Goal: Use online tool/utility: Utilize a website feature to perform a specific function

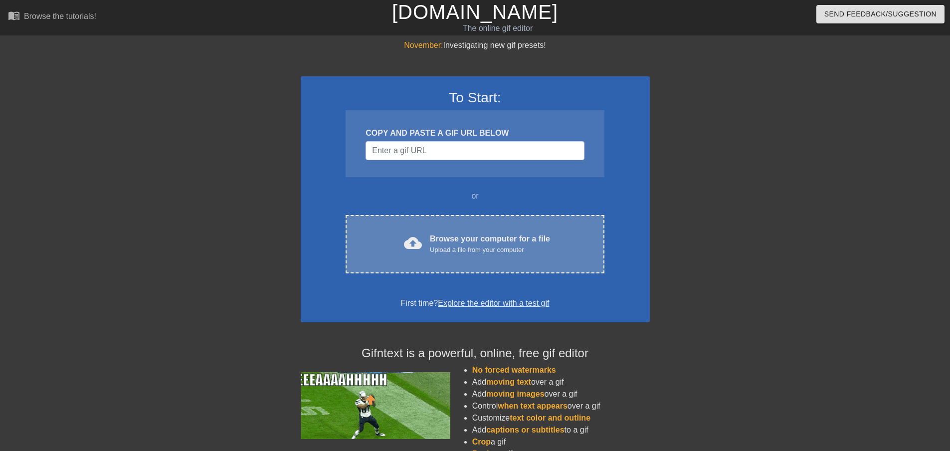
click at [466, 241] on div "Browse your computer for a file Upload a file from your computer" at bounding box center [490, 244] width 120 height 22
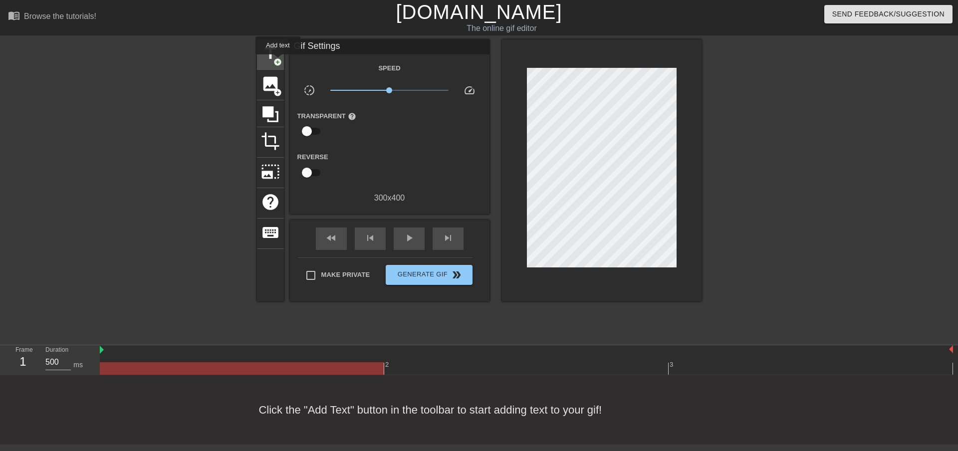
click at [278, 61] on span "add_circle" at bounding box center [277, 62] width 8 height 8
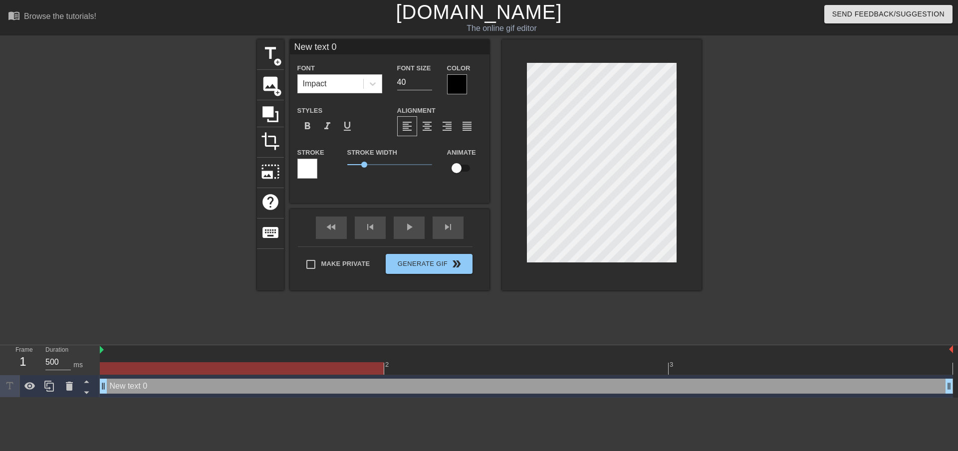
scroll to position [1, 3]
type input "New tex 0"
type textarea "New tex 0"
type input "New te 0"
type textarea "New te 0"
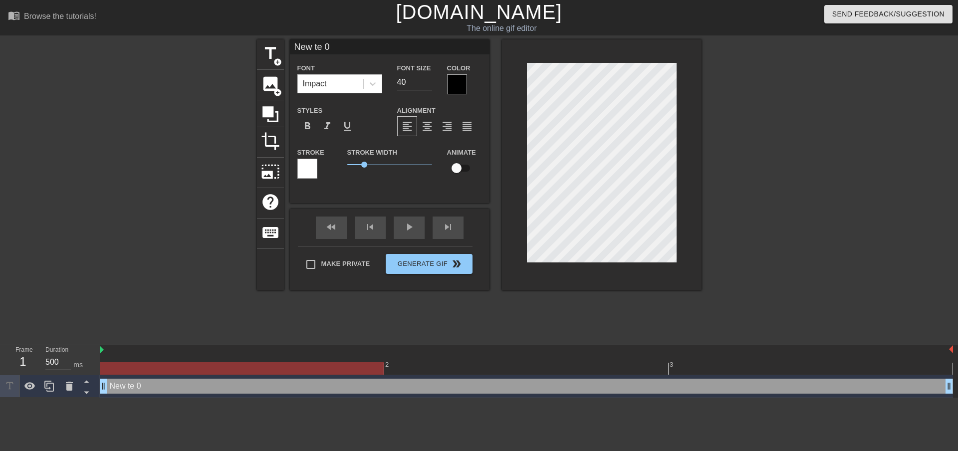
type input "New t 0"
type textarea "New t 0"
type input "New 0"
type textarea "New 0"
type input "New 0"
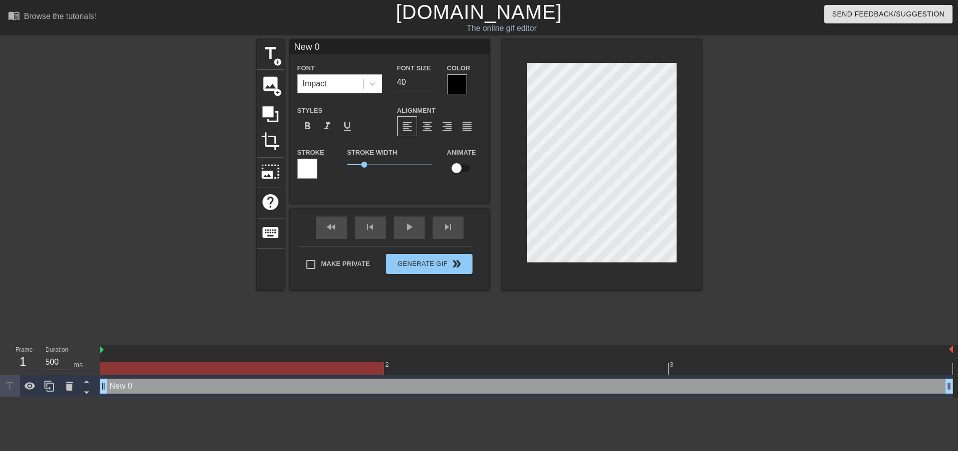
scroll to position [1, 2]
type textarea "New 0"
type input "New"
type textarea "New"
type input "New"
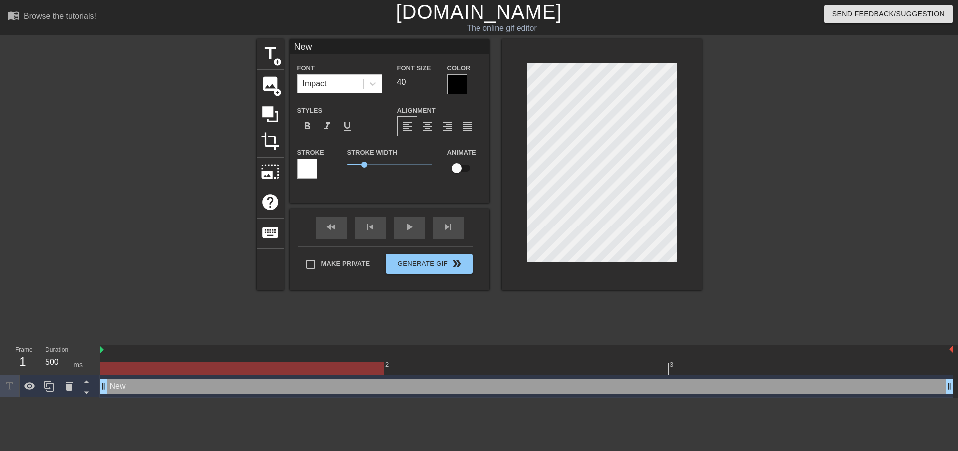
type textarea "New"
type input "Ne"
type textarea "Ne"
type input "N"
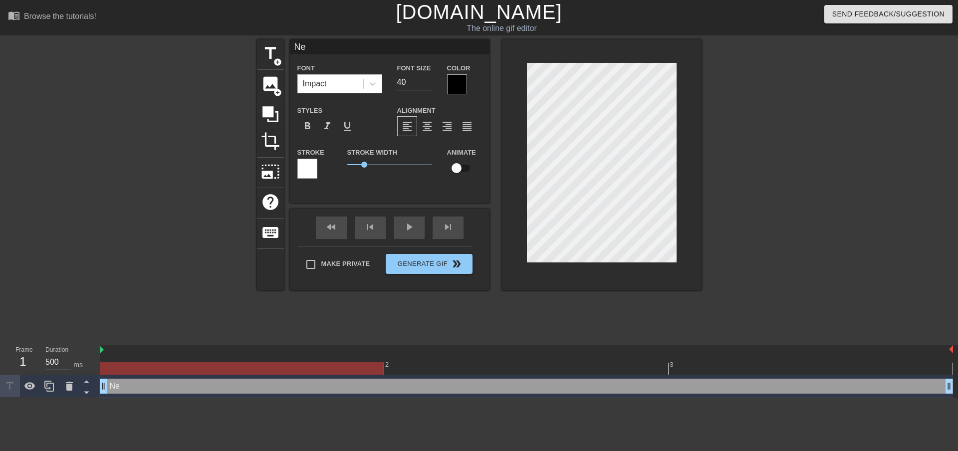
type textarea "N"
type input "D"
type textarea "D"
type input "DJ"
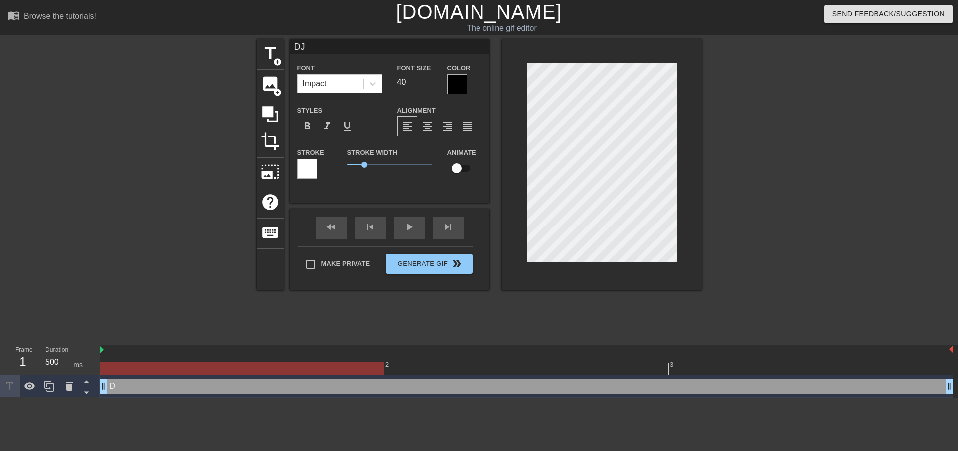
type textarea "DJ"
type input "DJ."
type textarea "DJ."
type input "DJ.M"
type textarea "DJ.M"
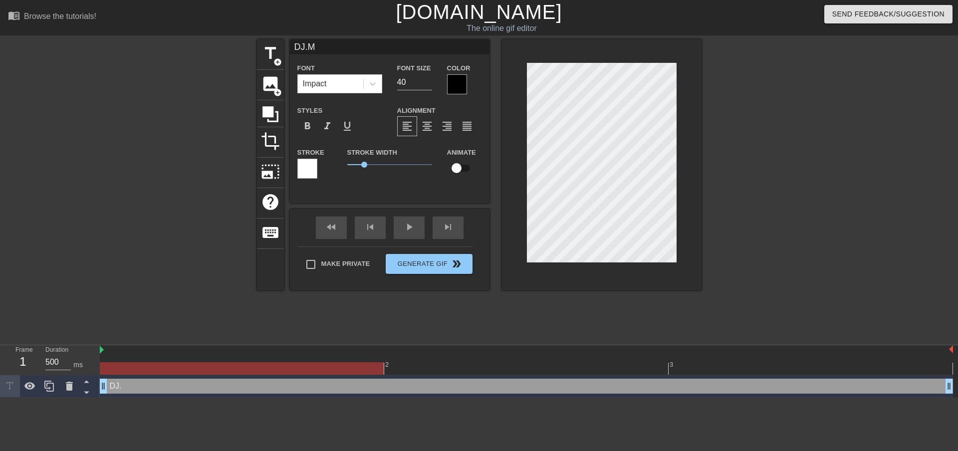
scroll to position [1, 1]
type input "DJ.Mi"
type textarea "DJ.Mi"
type input "DJ.Mir"
type textarea "DJ.Mir"
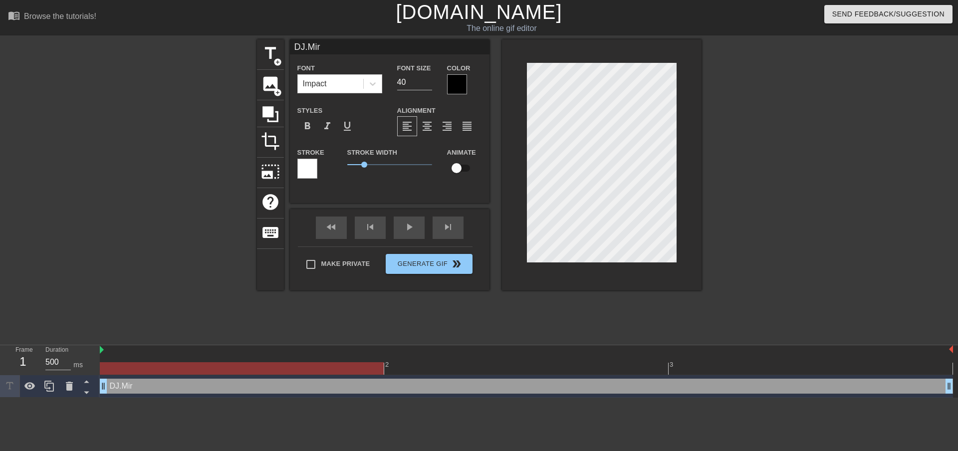
type input "DJ.Mirc"
type textarea "DJ.Mirc"
type input "DJ.Mirch"
type textarea "DJ.Mirch"
type input "DJ.Mircho"
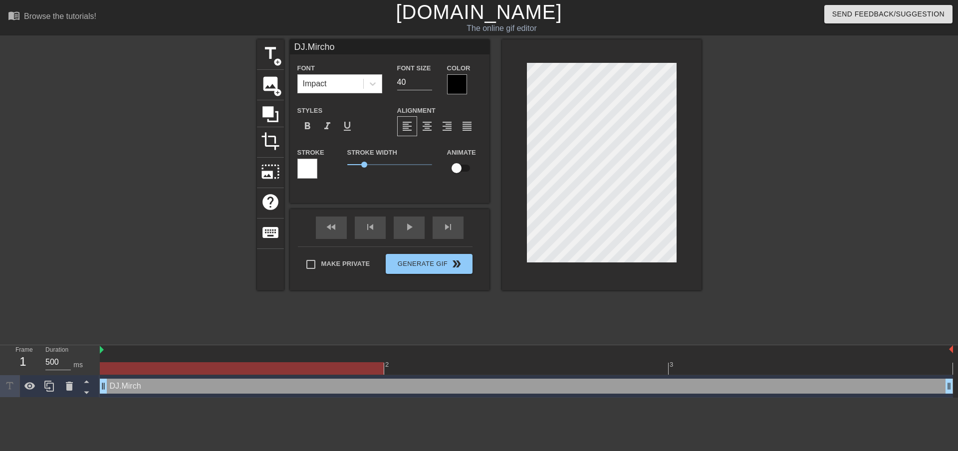
scroll to position [1, 2]
type textarea "DJ.Mircho"
click at [373, 84] on icon at bounding box center [373, 83] width 6 height 3
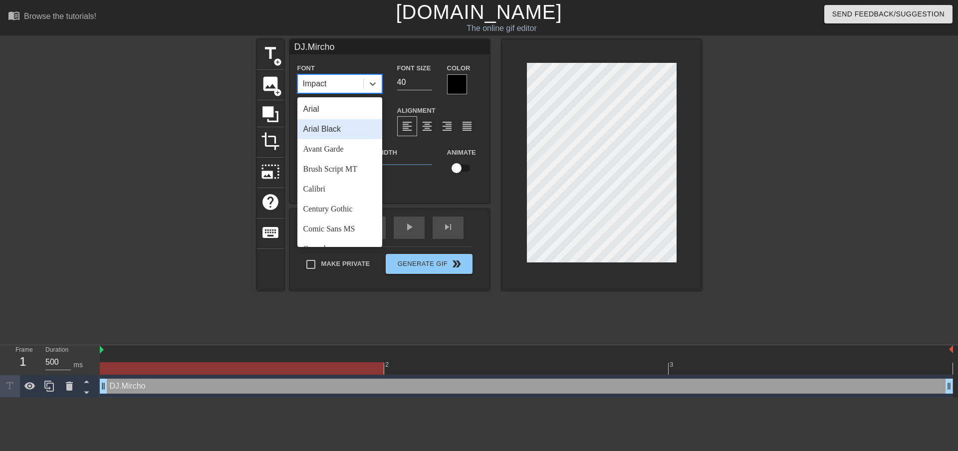
click at [352, 128] on div "Arial Black" at bounding box center [339, 129] width 85 height 20
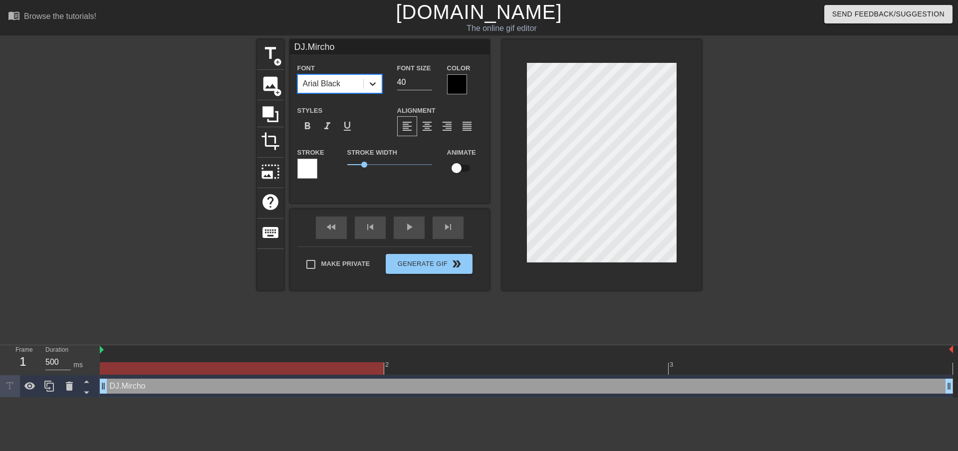
click at [374, 88] on icon at bounding box center [373, 84] width 10 height 10
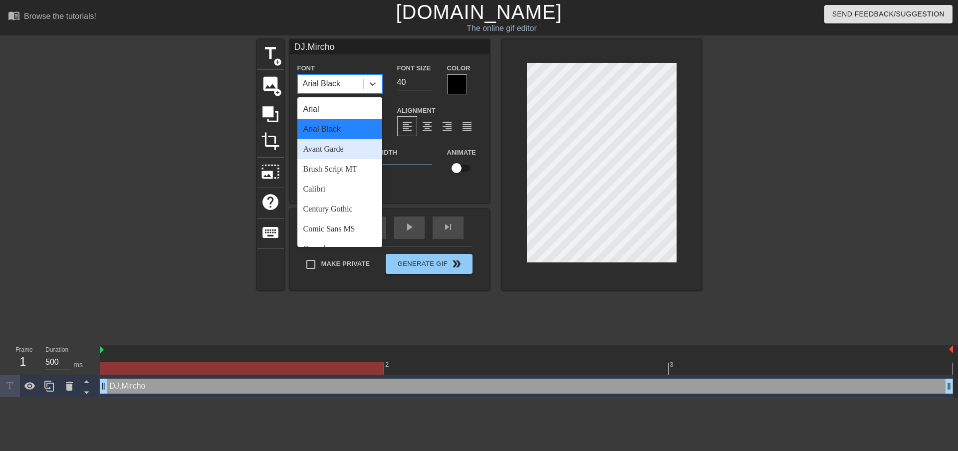
click at [348, 154] on div "Avant Garde" at bounding box center [339, 149] width 85 height 20
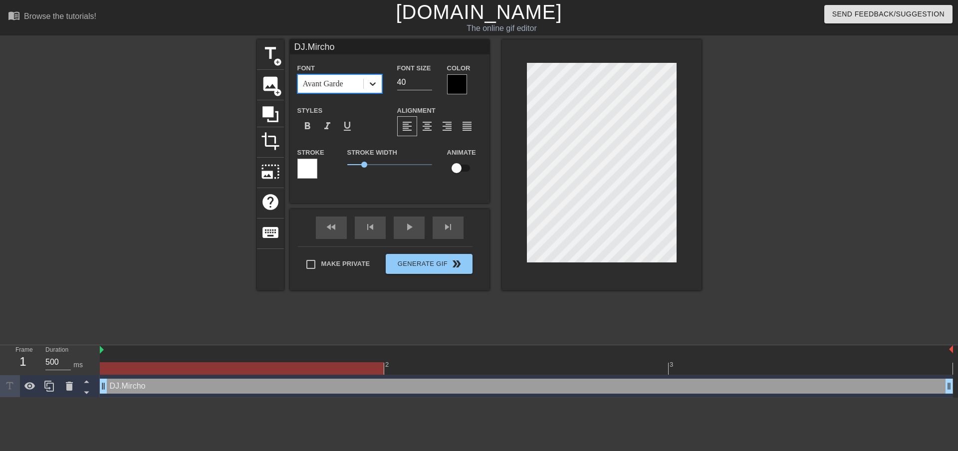
click at [369, 82] on icon at bounding box center [373, 84] width 10 height 10
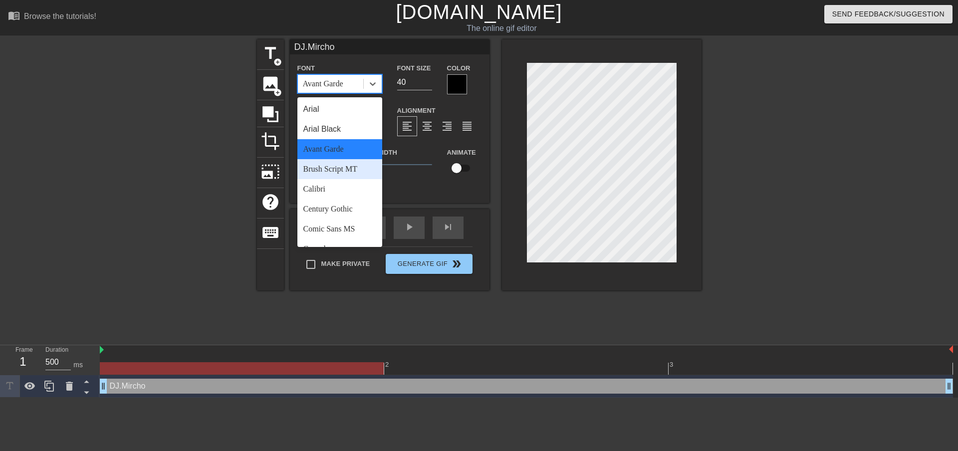
click at [339, 171] on div "Brush Script MT" at bounding box center [339, 169] width 85 height 20
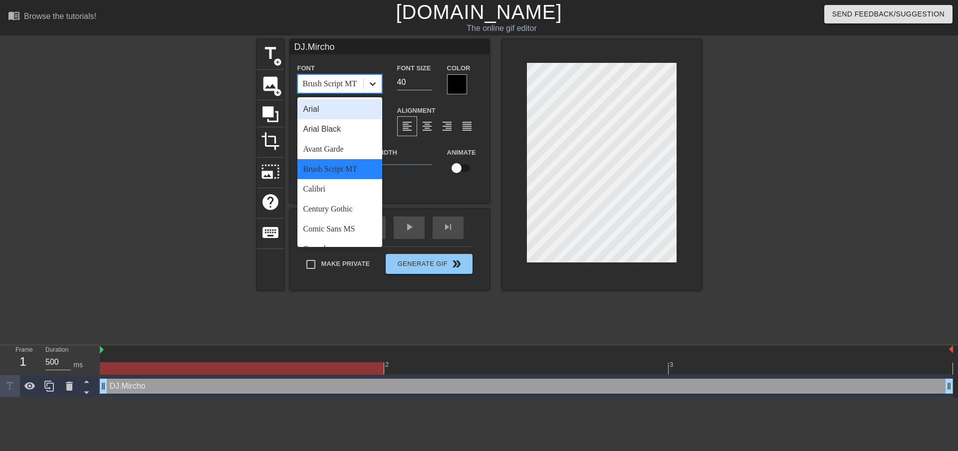
click at [375, 86] on icon at bounding box center [373, 84] width 10 height 10
click at [349, 190] on div "Calibri" at bounding box center [339, 189] width 85 height 20
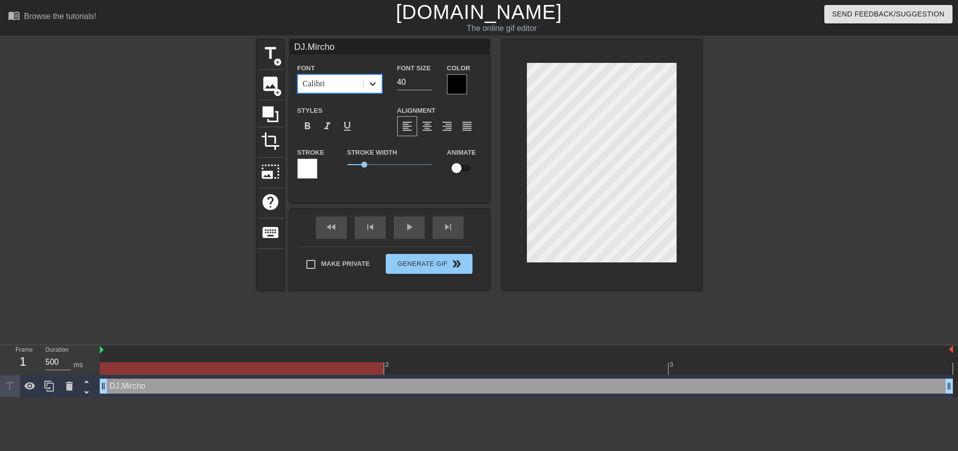
click at [374, 86] on icon at bounding box center [373, 84] width 10 height 10
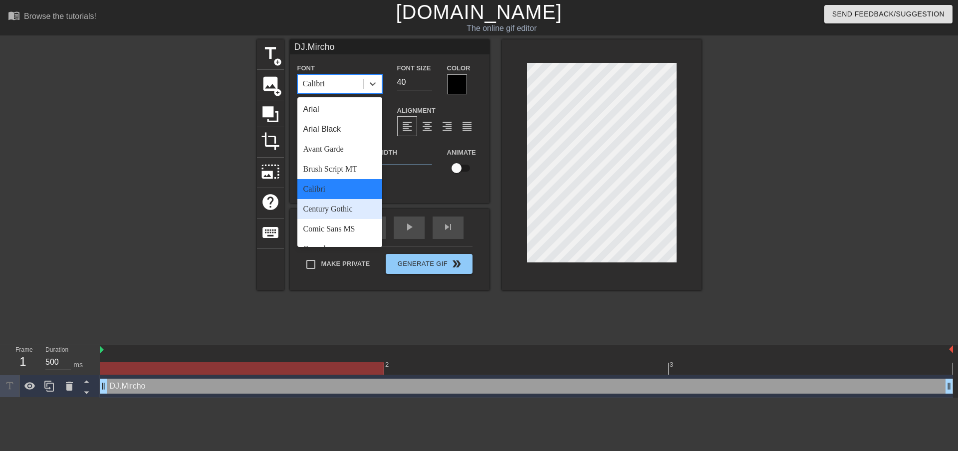
click at [338, 212] on div "Century Gothic" at bounding box center [339, 209] width 85 height 20
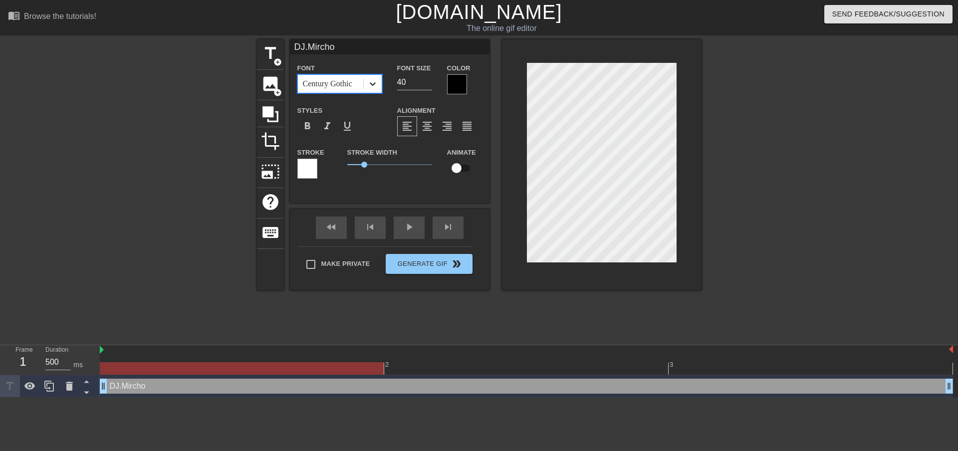
click at [374, 89] on div at bounding box center [373, 84] width 18 height 18
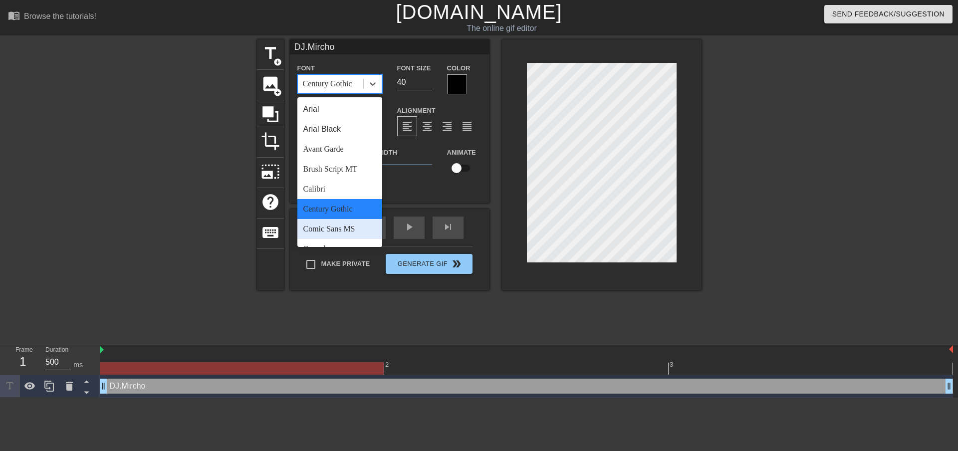
click at [342, 229] on div "Comic Sans MS" at bounding box center [339, 229] width 85 height 20
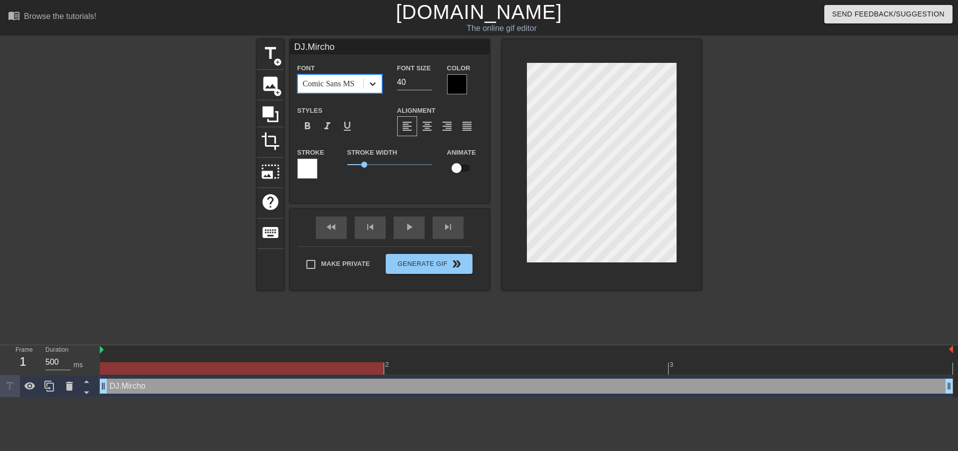
click at [371, 88] on icon at bounding box center [373, 84] width 10 height 10
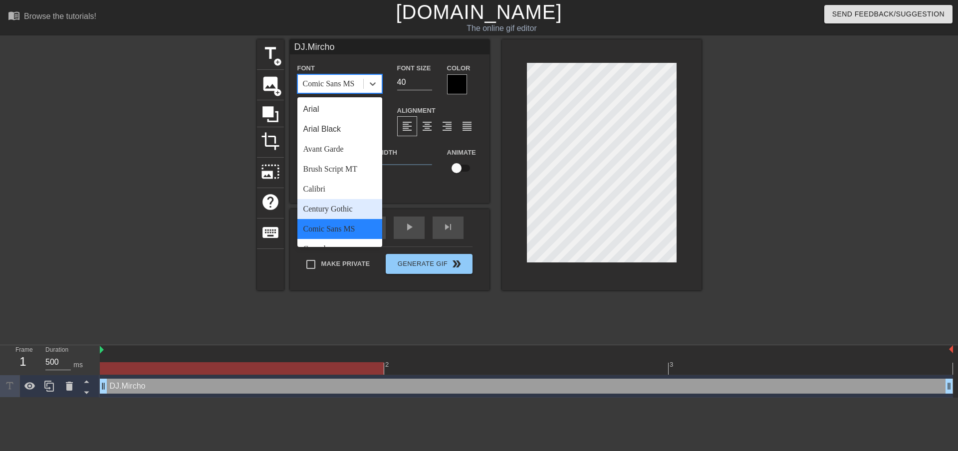
click at [332, 211] on div "Century Gothic" at bounding box center [339, 209] width 85 height 20
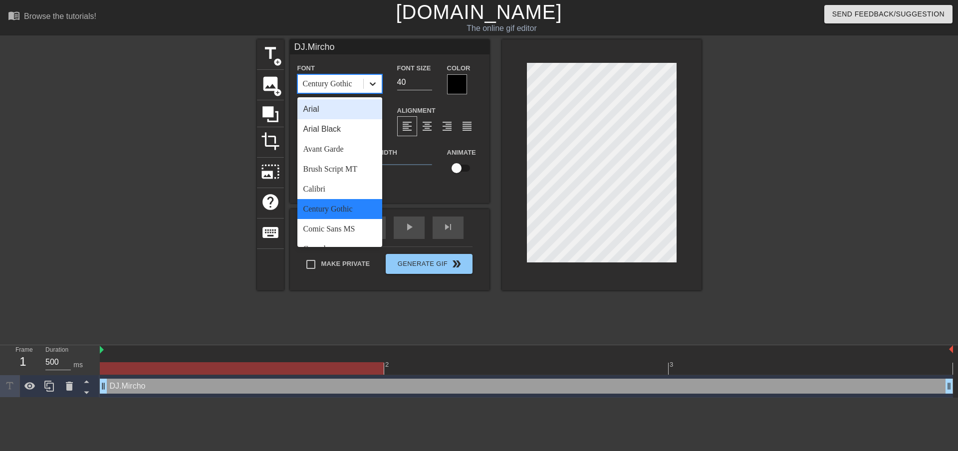
click at [371, 81] on icon at bounding box center [373, 84] width 10 height 10
click at [340, 176] on div "Brush Script MT" at bounding box center [339, 169] width 85 height 20
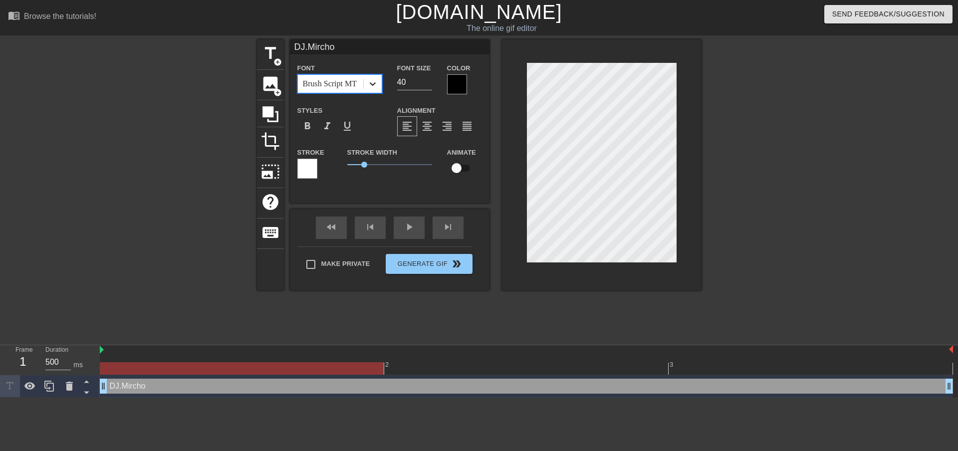
click at [376, 84] on icon at bounding box center [373, 84] width 10 height 10
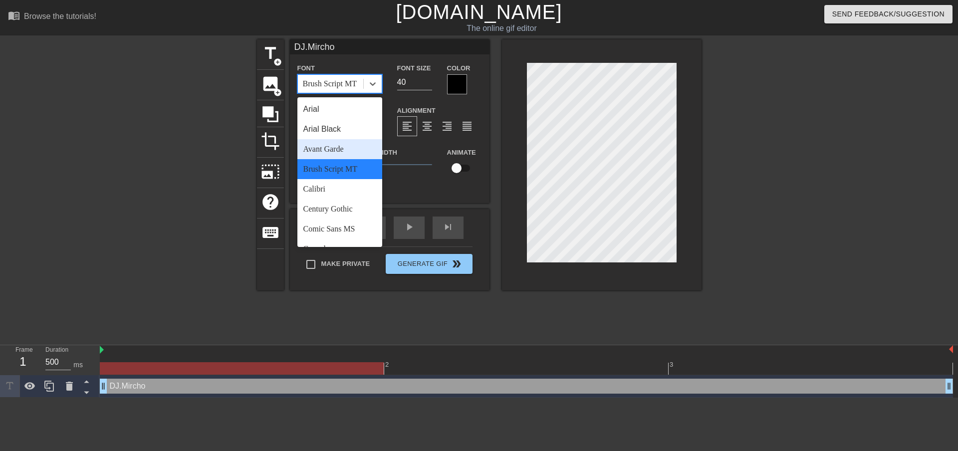
click at [338, 147] on div "Avant Garde" at bounding box center [339, 149] width 85 height 20
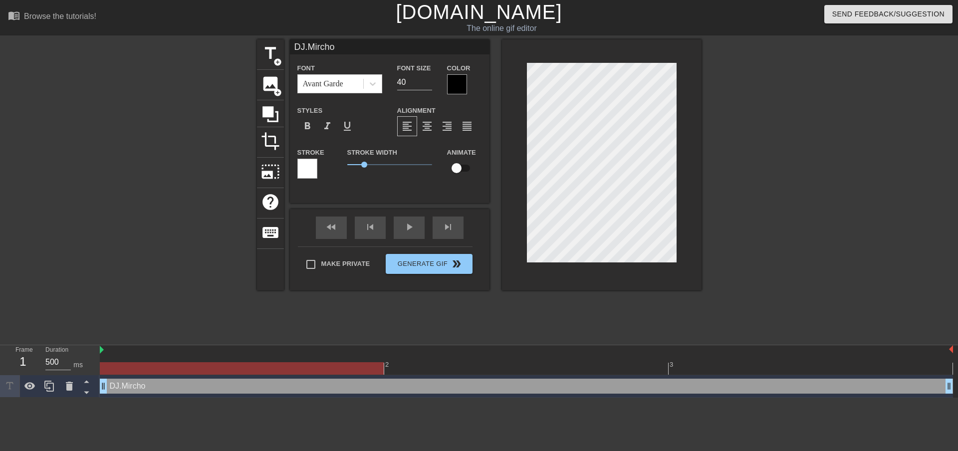
scroll to position [1, 1]
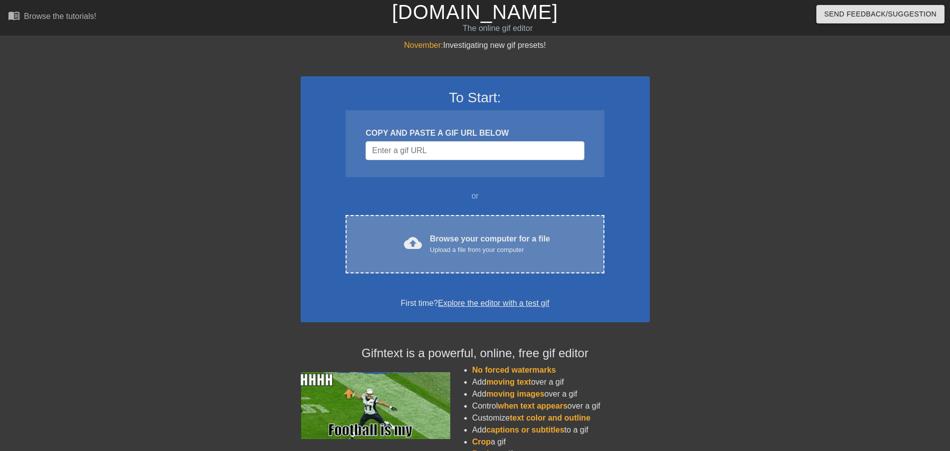
click at [421, 247] on span "cloud_upload" at bounding box center [413, 243] width 18 height 18
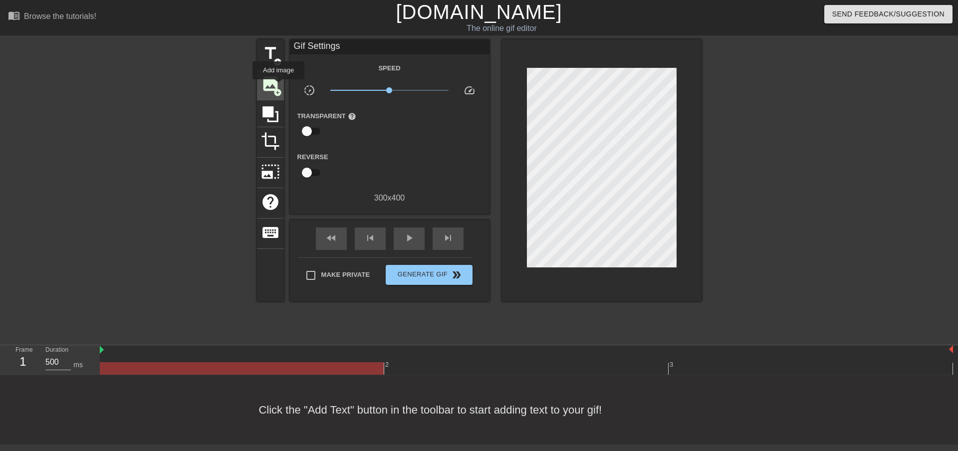
click at [278, 86] on span "image" at bounding box center [270, 83] width 19 height 19
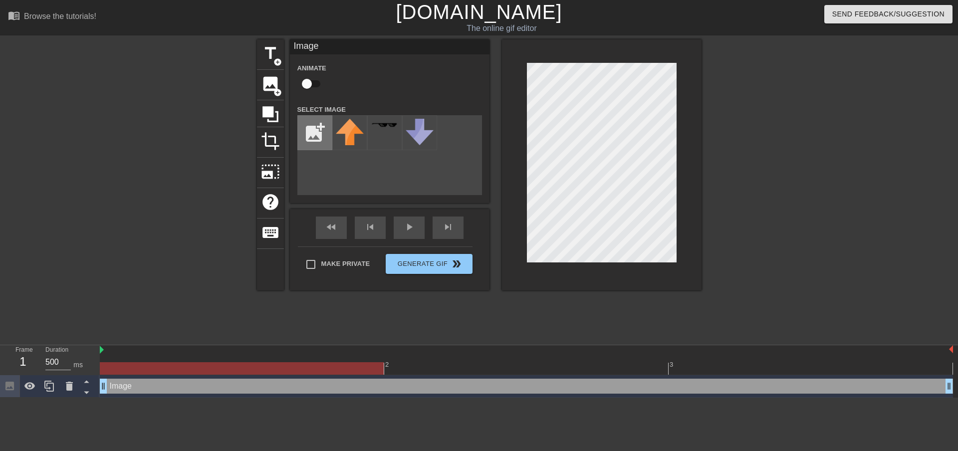
click at [321, 121] on input "file" at bounding box center [315, 133] width 34 height 34
type input "C:\fakepath\undefined.gif"
click at [348, 132] on img at bounding box center [350, 126] width 28 height 14
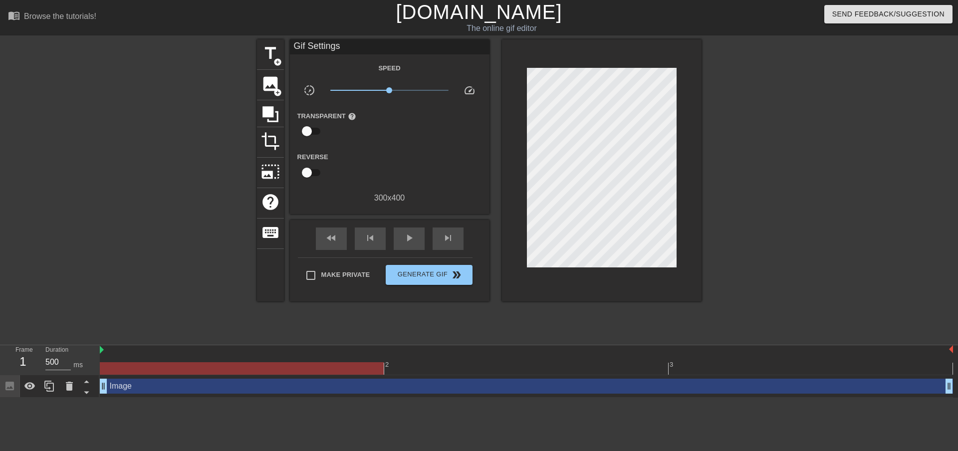
click at [731, 200] on div at bounding box center [788, 188] width 150 height 299
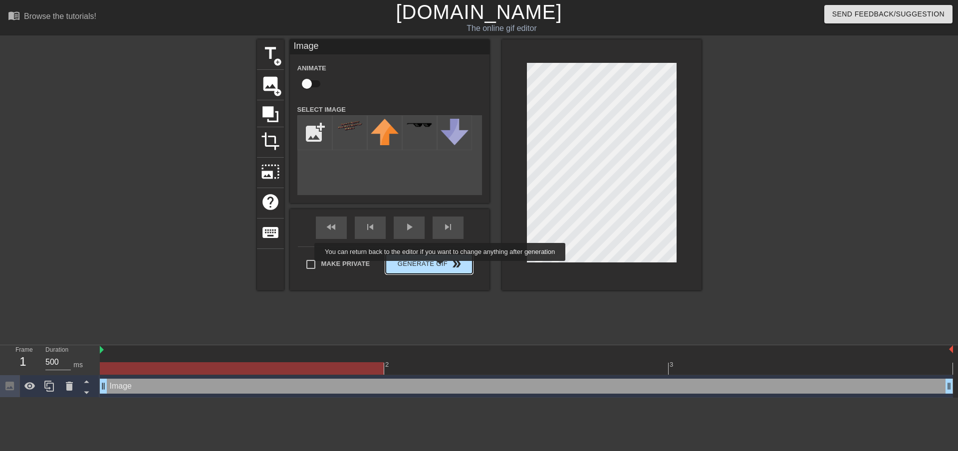
click at [441, 268] on span "Generate Gif double_arrow" at bounding box center [429, 264] width 78 height 12
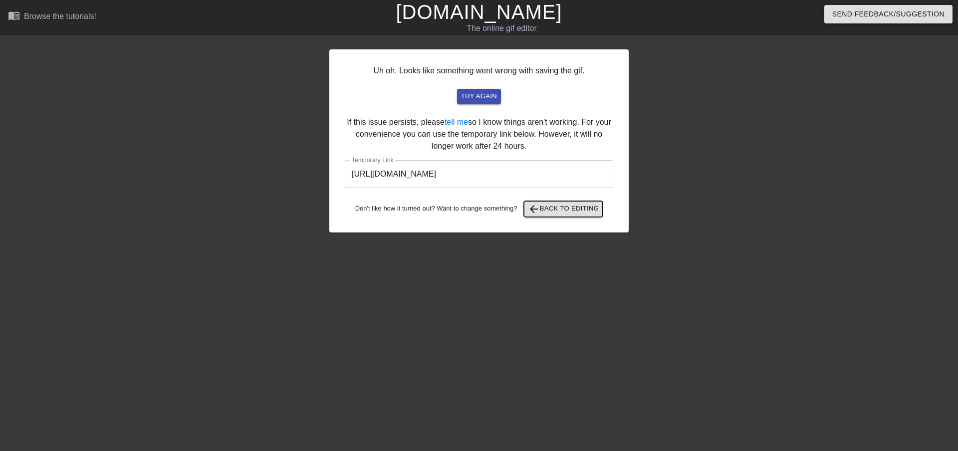
click at [547, 210] on span "arrow_back Back to Editing" at bounding box center [563, 209] width 71 height 12
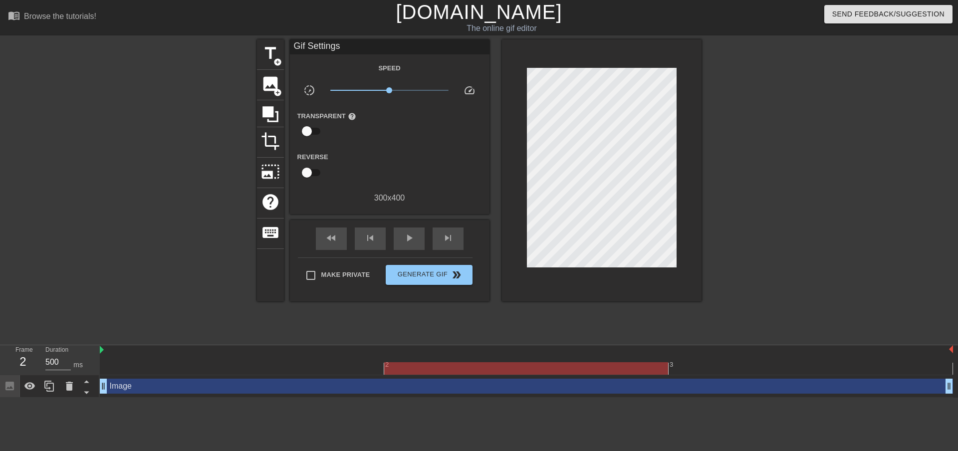
drag, startPoint x: 719, startPoint y: 369, endPoint x: 665, endPoint y: 365, distance: 54.5
click at [665, 365] on div at bounding box center [526, 368] width 284 height 12
drag, startPoint x: 594, startPoint y: 369, endPoint x: 388, endPoint y: 370, distance: 206.5
click at [388, 370] on div at bounding box center [526, 368] width 284 height 12
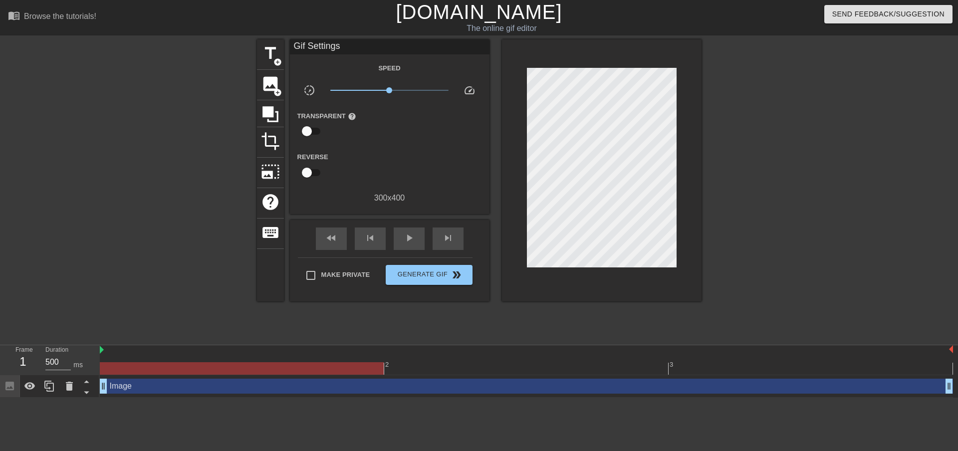
drag, startPoint x: 425, startPoint y: 371, endPoint x: 382, endPoint y: 365, distance: 43.8
click at [382, 365] on div at bounding box center [242, 368] width 284 height 12
click at [438, 394] on div "Image drag_handle drag_handle" at bounding box center [526, 386] width 853 height 22
click at [440, 390] on div "Image drag_handle drag_handle" at bounding box center [526, 386] width 853 height 15
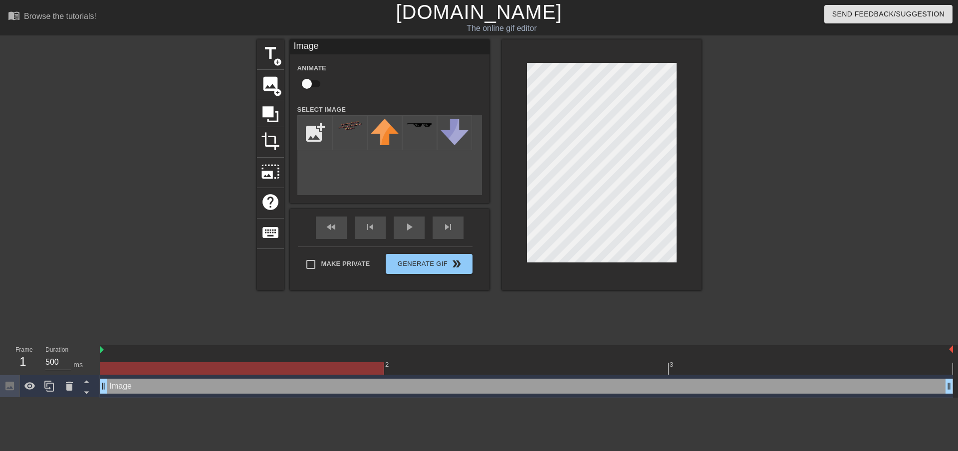
click at [440, 390] on div "Image drag_handle drag_handle" at bounding box center [526, 386] width 853 height 15
click at [34, 392] on icon at bounding box center [30, 386] width 12 height 12
click at [675, 306] on div "title add_circle image add_circle crop photo_size_select_large help keyboard Im…" at bounding box center [479, 188] width 444 height 299
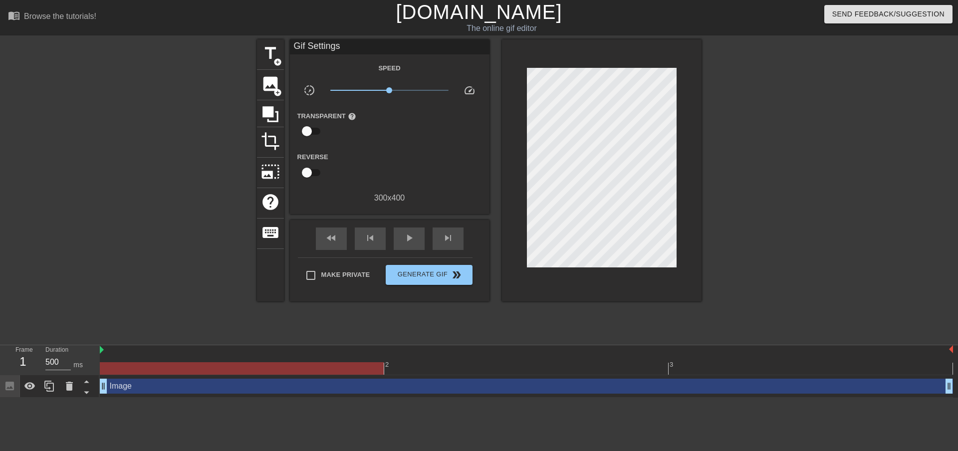
click at [208, 392] on div "Image drag_handle drag_handle" at bounding box center [526, 386] width 853 height 15
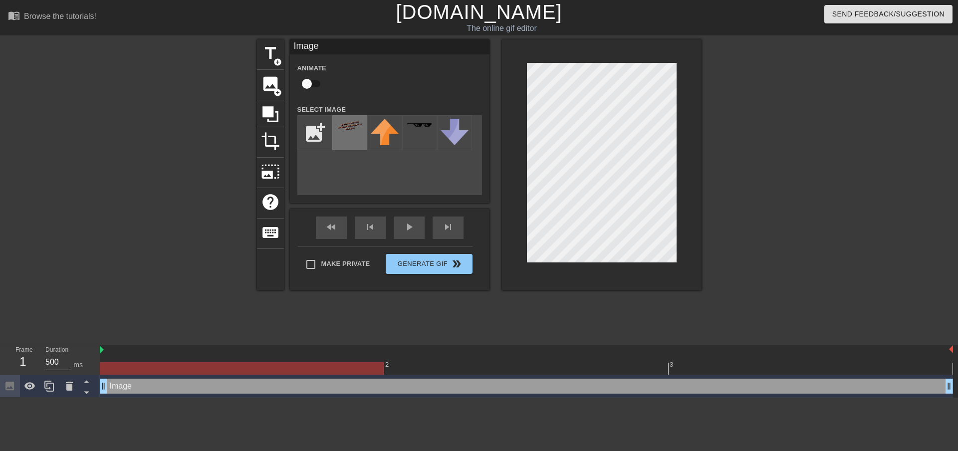
click at [351, 139] on div at bounding box center [349, 132] width 35 height 35
click at [353, 125] on img at bounding box center [350, 126] width 28 height 14
click at [199, 391] on div "Image drag_handle drag_handle" at bounding box center [526, 386] width 853 height 15
click at [201, 387] on div "Image drag_handle drag_handle" at bounding box center [526, 386] width 853 height 15
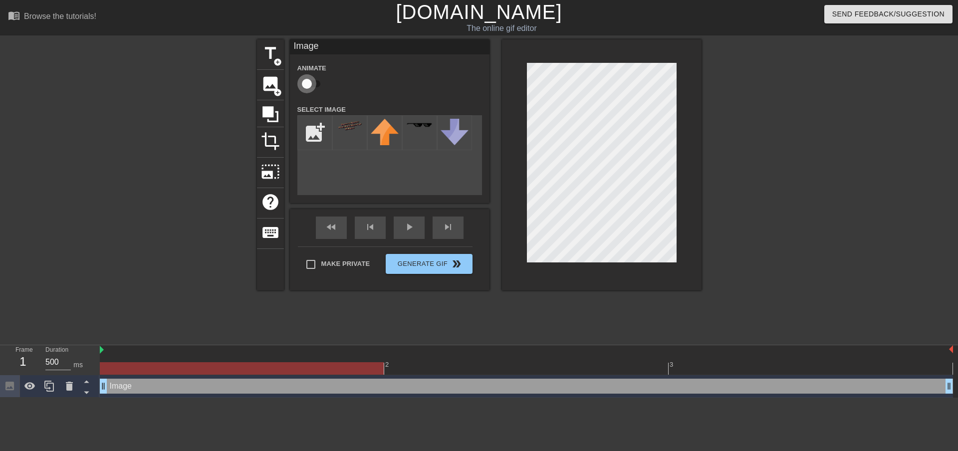
click at [308, 88] on input "checkbox" at bounding box center [306, 83] width 57 height 19
checkbox input "true"
click at [433, 259] on div "Make Private Generate Gif double_arrow" at bounding box center [385, 265] width 175 height 39
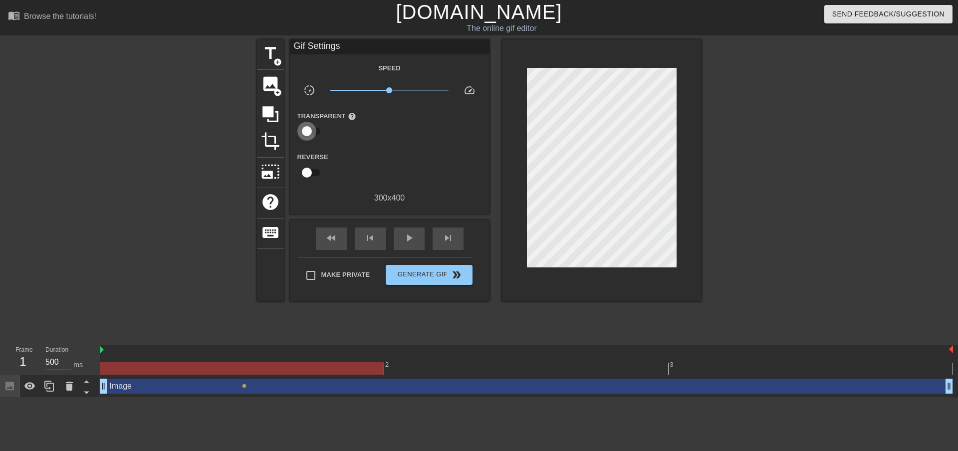
click at [317, 130] on input "checkbox" at bounding box center [306, 131] width 57 height 19
checkbox input "true"
click at [309, 170] on input "checkbox" at bounding box center [306, 173] width 57 height 19
checkbox input "true"
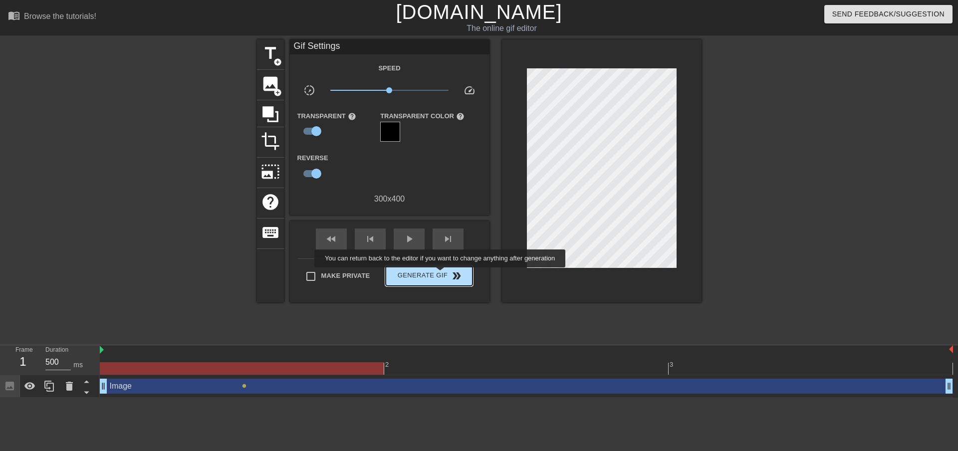
click at [440, 274] on span "Generate Gif double_arrow" at bounding box center [429, 276] width 78 height 12
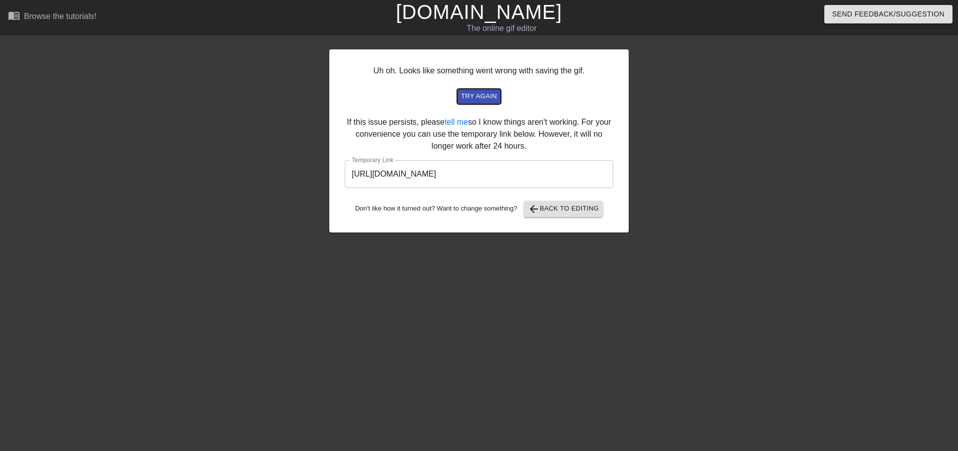
click at [480, 100] on span "try again" at bounding box center [479, 96] width 36 height 11
click at [503, 180] on input "https://www.gifntext.com/temp_generations/sK1Tewer.gif" at bounding box center [479, 174] width 268 height 28
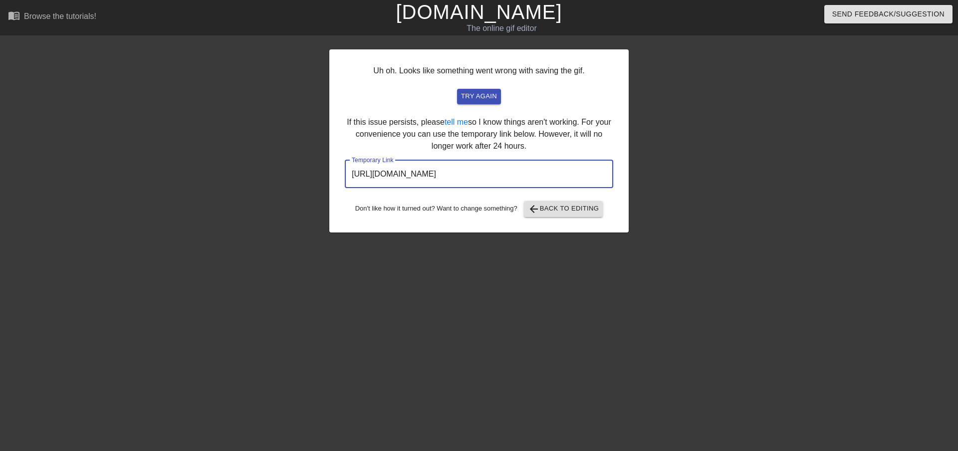
drag, startPoint x: 569, startPoint y: 173, endPoint x: 348, endPoint y: 173, distance: 220.5
click at [348, 173] on input "https://www.gifntext.com/temp_generations/sK1Tewer.gif" at bounding box center [479, 174] width 268 height 28
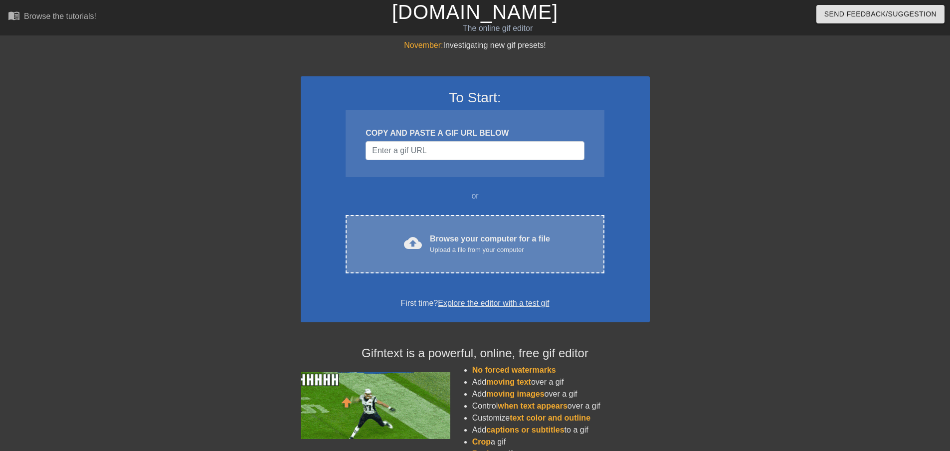
click at [445, 226] on div "cloud_upload Browse your computer for a file Upload a file from your computer C…" at bounding box center [475, 244] width 258 height 58
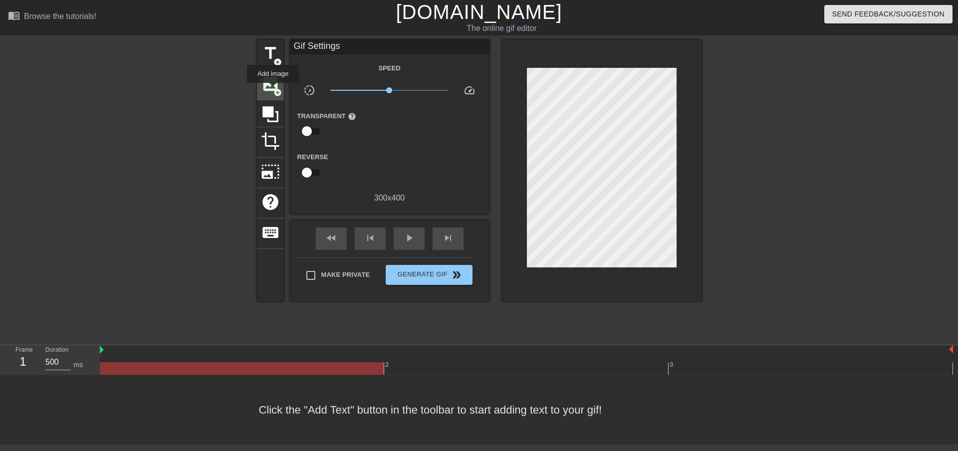
click at [273, 90] on span "add_circle" at bounding box center [277, 92] width 8 height 8
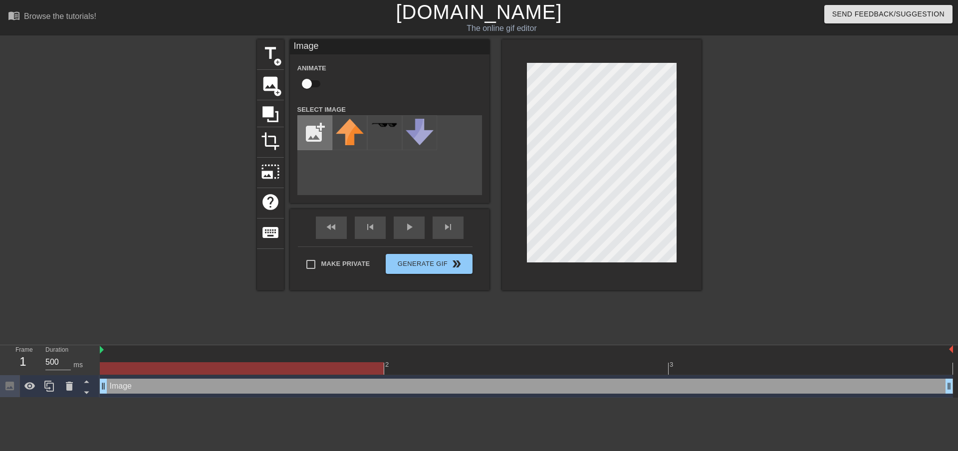
click at [328, 132] on input "file" at bounding box center [315, 133] width 34 height 34
type input "C:\fakepath\undefined.gif"
click at [354, 128] on img at bounding box center [350, 126] width 28 height 14
click at [526, 221] on div at bounding box center [602, 164] width 200 height 251
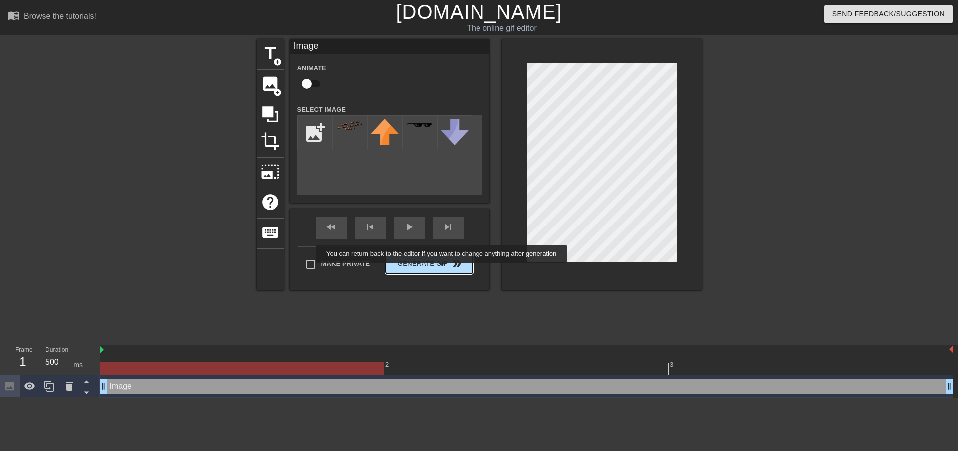
click at [442, 270] on button "Generate Gif double_arrow" at bounding box center [429, 264] width 86 height 20
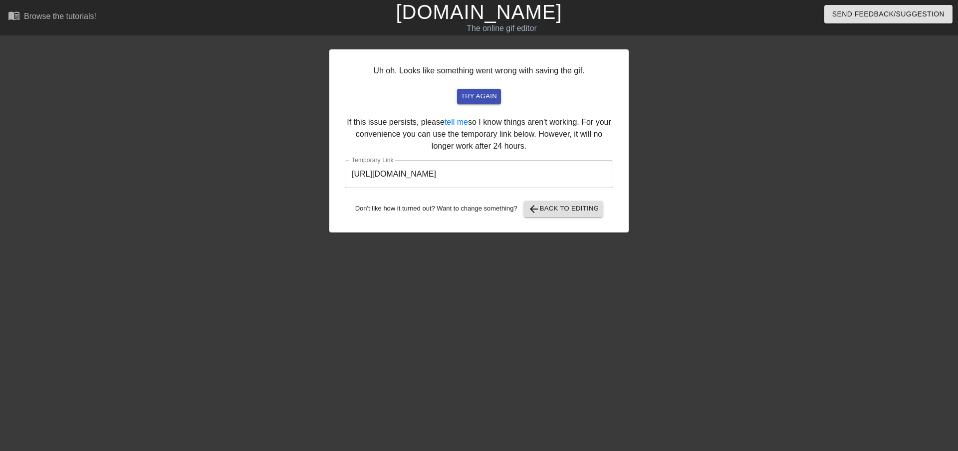
click at [515, 180] on input "[URL][DOMAIN_NAME]" at bounding box center [479, 174] width 268 height 28
drag, startPoint x: 561, startPoint y: 176, endPoint x: 311, endPoint y: 174, distance: 249.4
click at [311, 174] on div "Uh oh. Looks like something went wrong with saving the gif. try again If this i…" at bounding box center [479, 188] width 958 height 299
click at [540, 209] on span "arrow_back Back to Editing" at bounding box center [563, 209] width 71 height 12
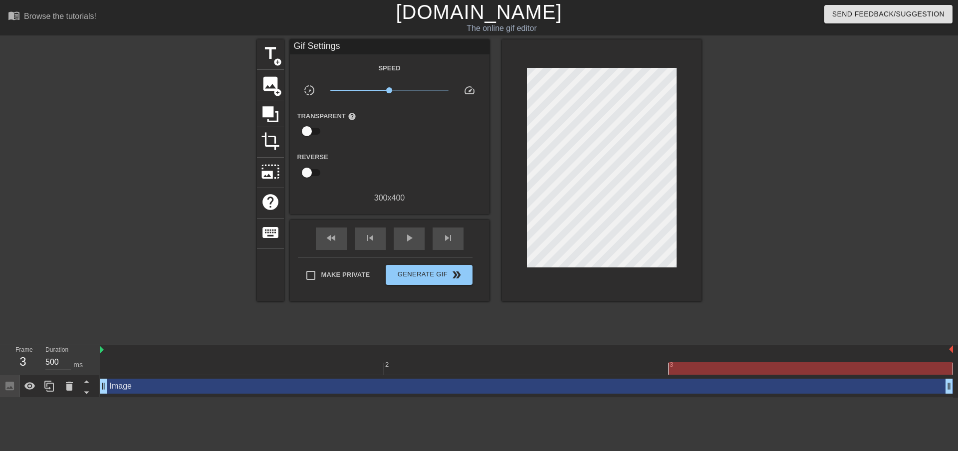
click at [303, 173] on input "checkbox" at bounding box center [306, 172] width 57 height 19
click at [312, 173] on input "checkbox" at bounding box center [316, 172] width 57 height 19
checkbox input "false"
click at [307, 133] on input "checkbox" at bounding box center [306, 131] width 57 height 19
click at [307, 133] on input "checkbox" at bounding box center [316, 131] width 57 height 19
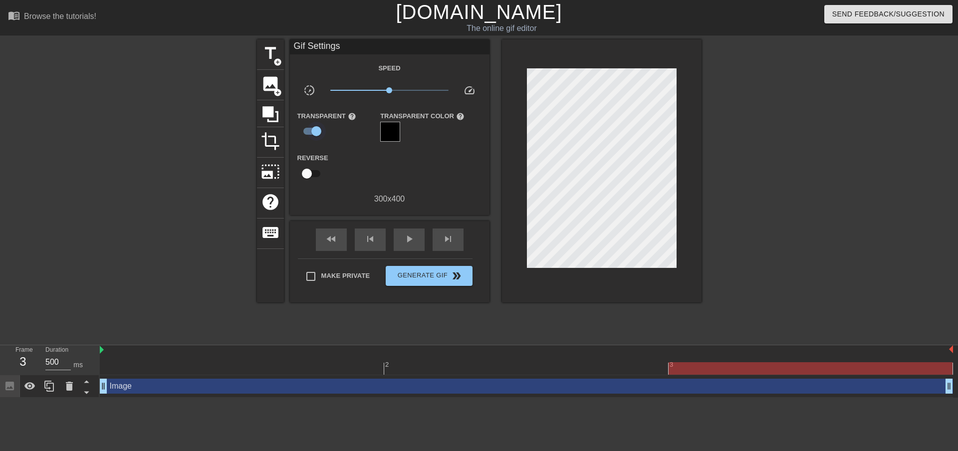
checkbox input "false"
drag, startPoint x: 390, startPoint y: 93, endPoint x: 339, endPoint y: 105, distance: 52.8
click at [339, 105] on div "Speed slow_motion_video x0.138 speed Transparent help Reverse 300 x 400" at bounding box center [389, 133] width 185 height 142
click at [308, 169] on input "checkbox" at bounding box center [306, 172] width 57 height 19
checkbox input "true"
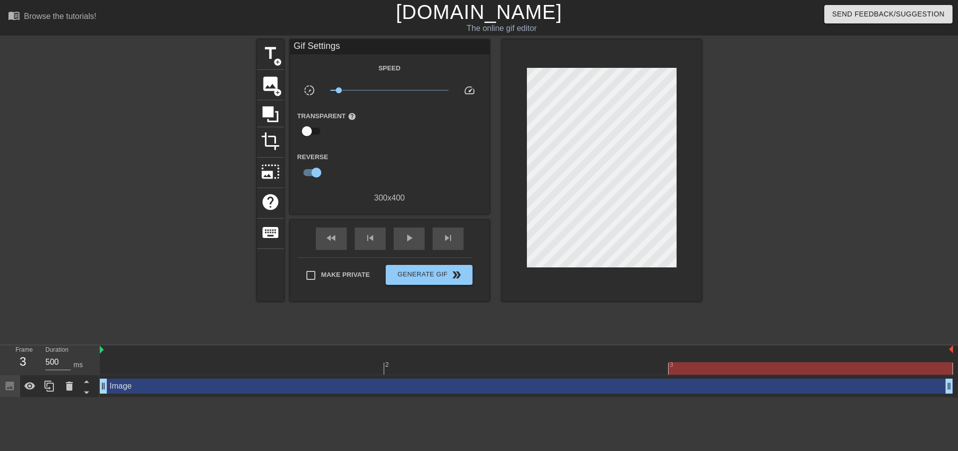
click at [309, 133] on input "checkbox" at bounding box center [306, 131] width 57 height 19
checkbox input "true"
click at [405, 238] on span "play_arrow" at bounding box center [409, 239] width 12 height 12
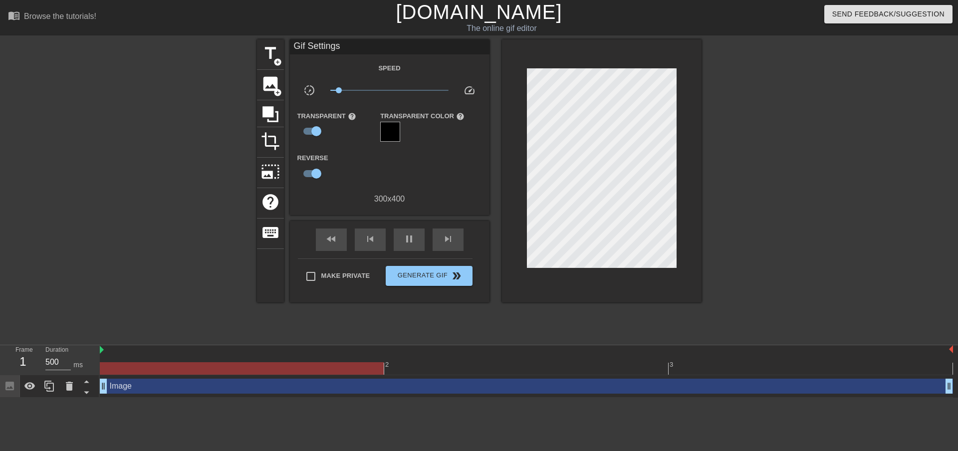
click at [323, 388] on div "Image drag_handle drag_handle" at bounding box center [526, 386] width 853 height 15
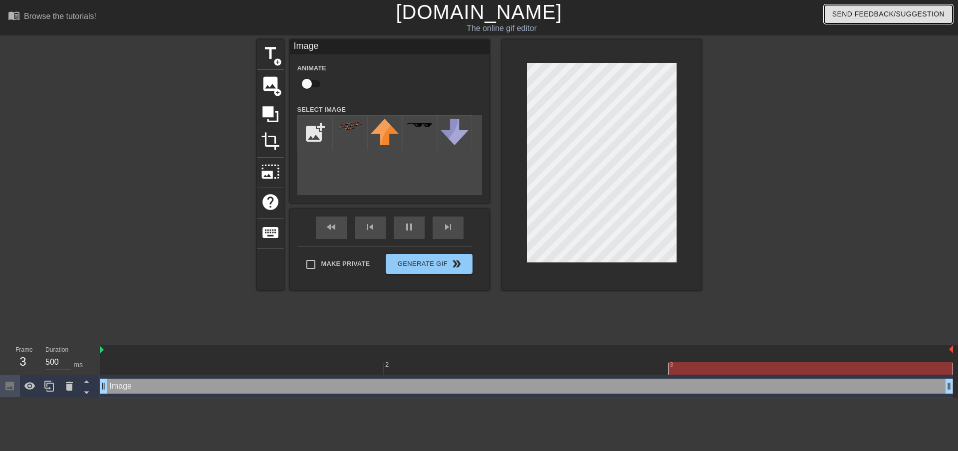
click at [859, 14] on span "Send Feedback/Suggestion" at bounding box center [888, 14] width 112 height 12
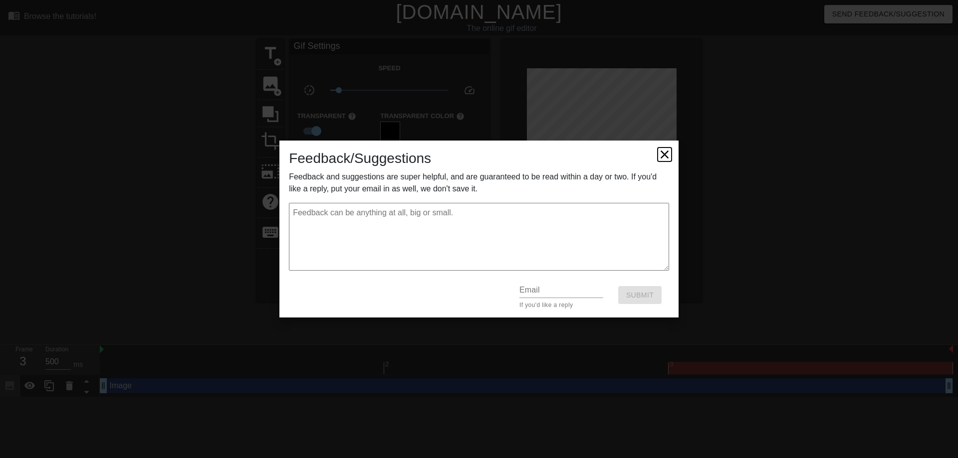
click at [659, 156] on icon at bounding box center [664, 155] width 14 height 14
type textarea "x"
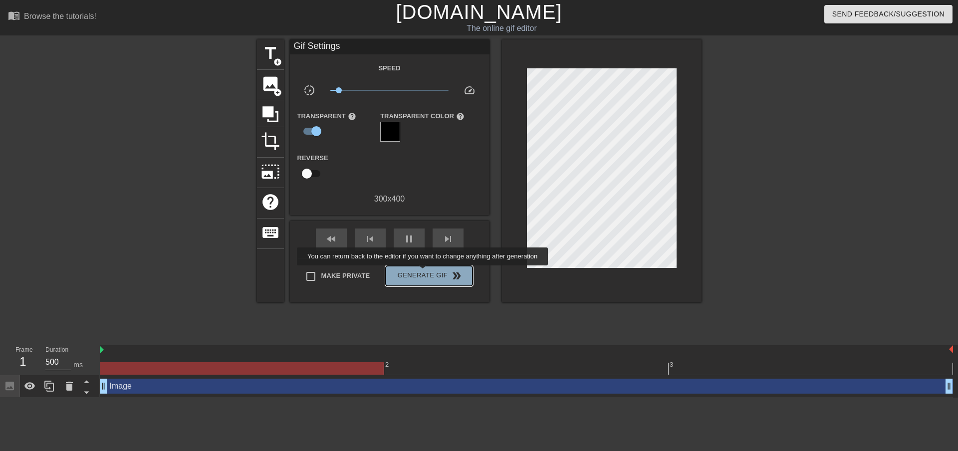
click at [423, 272] on span "Generate Gif double_arrow" at bounding box center [429, 276] width 78 height 12
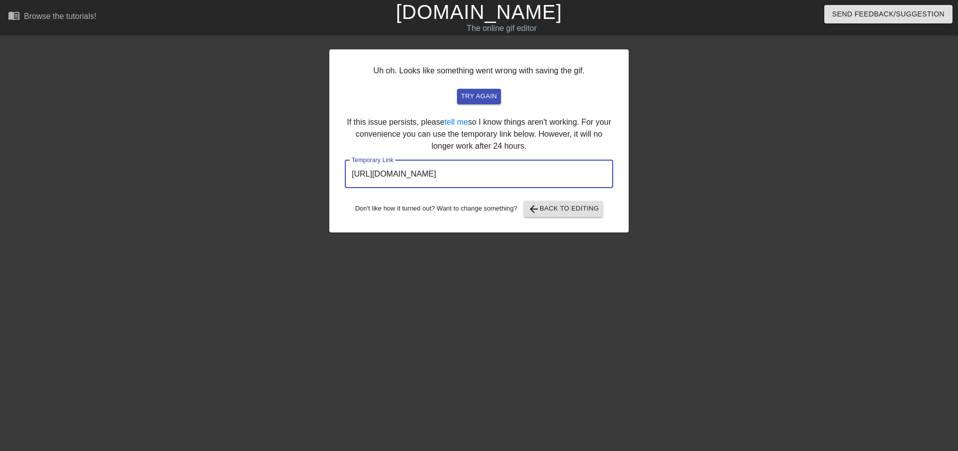
click at [514, 177] on input "[URL][DOMAIN_NAME]" at bounding box center [479, 174] width 268 height 28
drag, startPoint x: 556, startPoint y: 172, endPoint x: 334, endPoint y: 173, distance: 222.5
click at [334, 173] on div "Uh oh. Looks like something went wrong with saving the gif. try again If this i…" at bounding box center [478, 140] width 299 height 183
click at [545, 214] on span "arrow_back Back to Editing" at bounding box center [563, 209] width 71 height 12
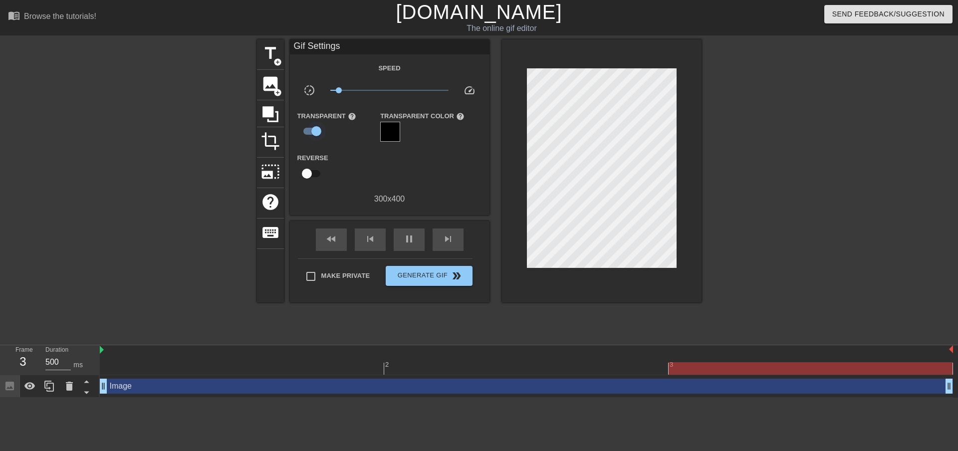
click at [312, 132] on input "checkbox" at bounding box center [316, 131] width 57 height 19
checkbox input "false"
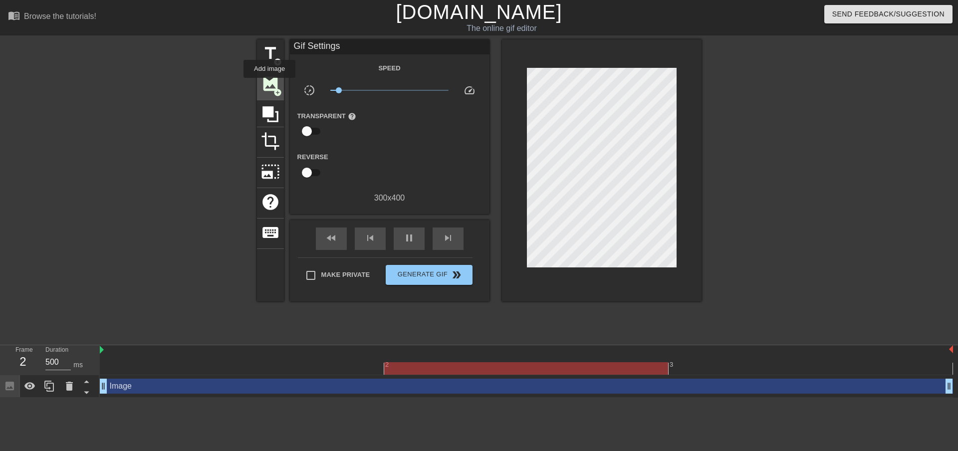
click at [269, 85] on span "image" at bounding box center [270, 83] width 19 height 19
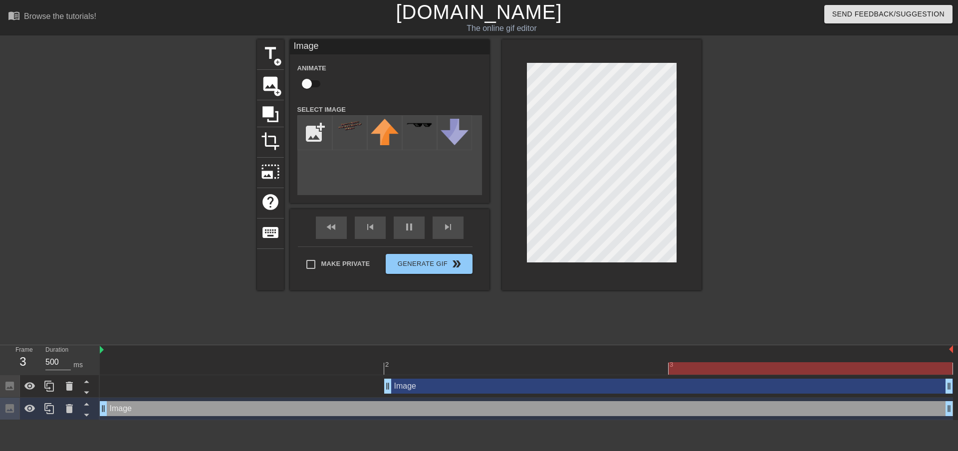
click at [489, 315] on div "title add_circle image add_circle crop photo_size_select_large help keyboard Im…" at bounding box center [479, 188] width 444 height 299
click at [276, 418] on div "Image drag_handle drag_handle" at bounding box center [526, 409] width 853 height 22
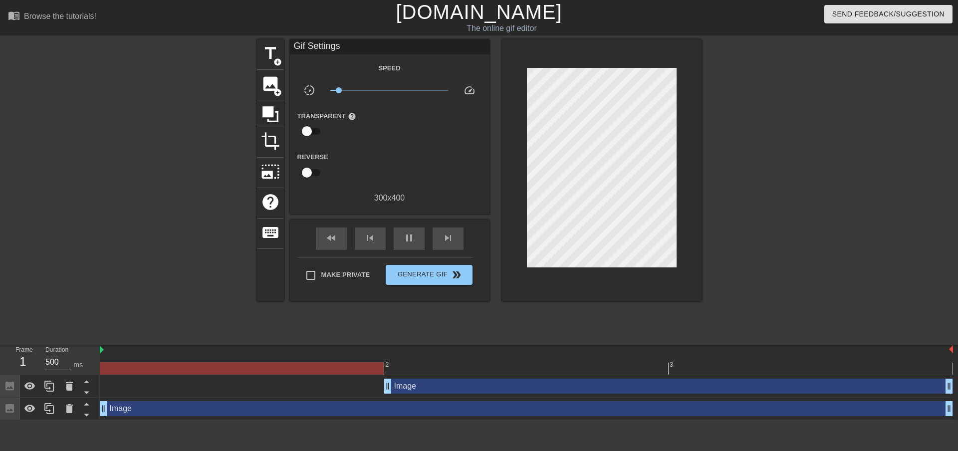
click at [461, 400] on div "Image drag_handle drag_handle" at bounding box center [526, 409] width 853 height 22
click at [448, 406] on div "Image drag_handle drag_handle" at bounding box center [526, 408] width 853 height 15
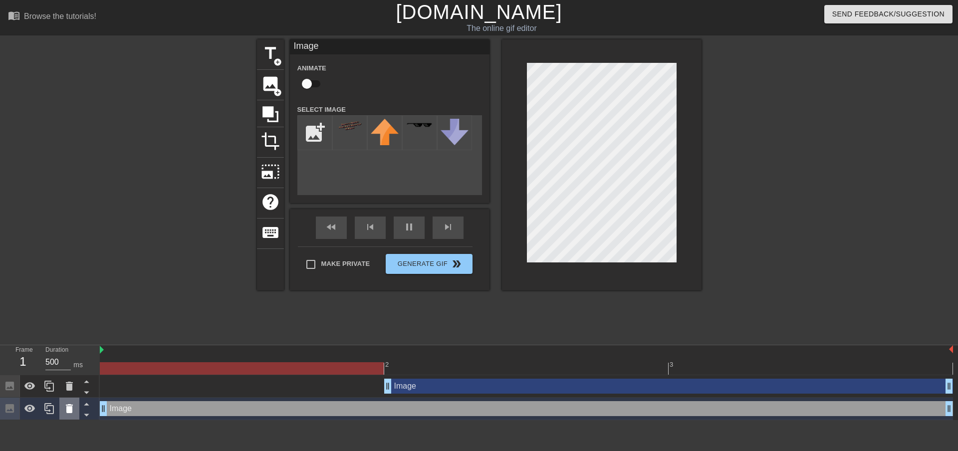
click at [64, 410] on icon at bounding box center [69, 409] width 12 height 12
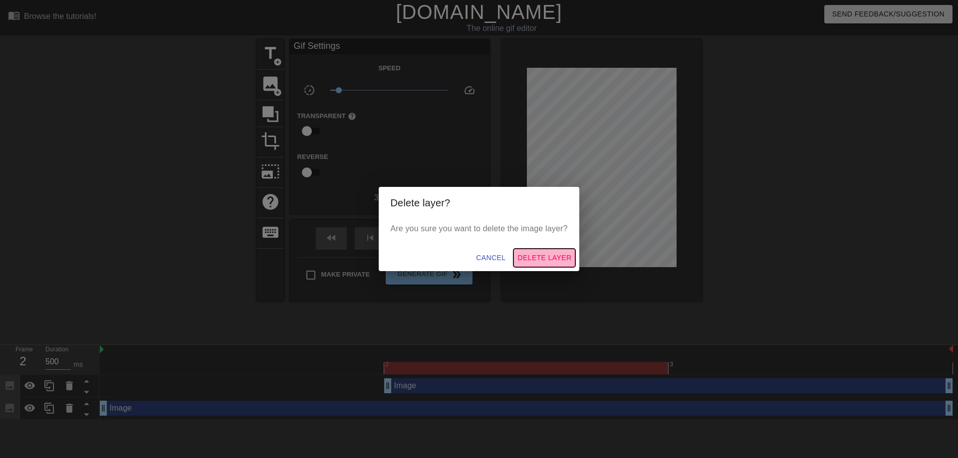
click at [545, 259] on span "Delete Layer" at bounding box center [544, 258] width 54 height 12
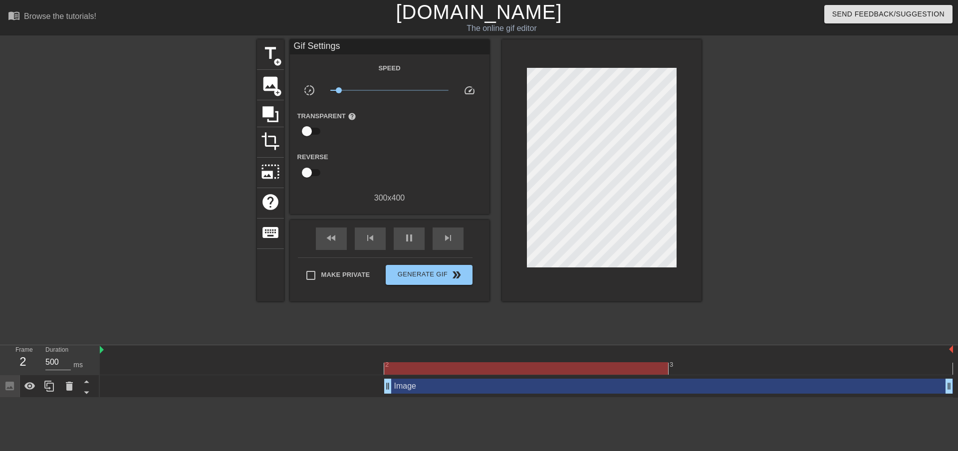
click at [413, 383] on div "Image drag_handle drag_handle" at bounding box center [668, 386] width 569 height 15
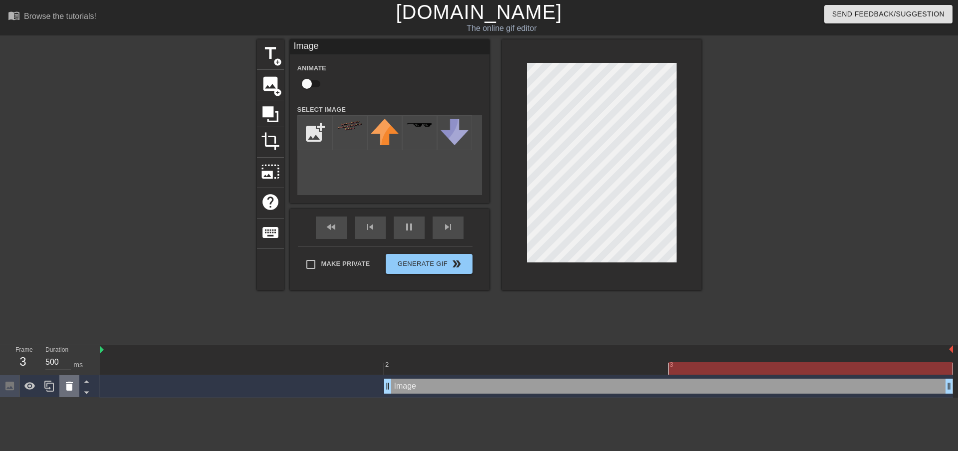
click at [65, 385] on icon at bounding box center [69, 386] width 12 height 12
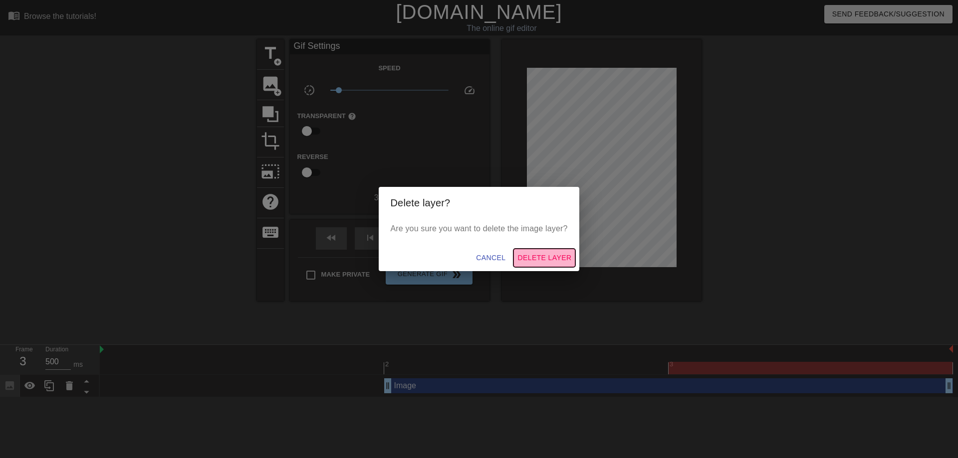
click at [561, 267] on button "Delete Layer" at bounding box center [544, 258] width 62 height 18
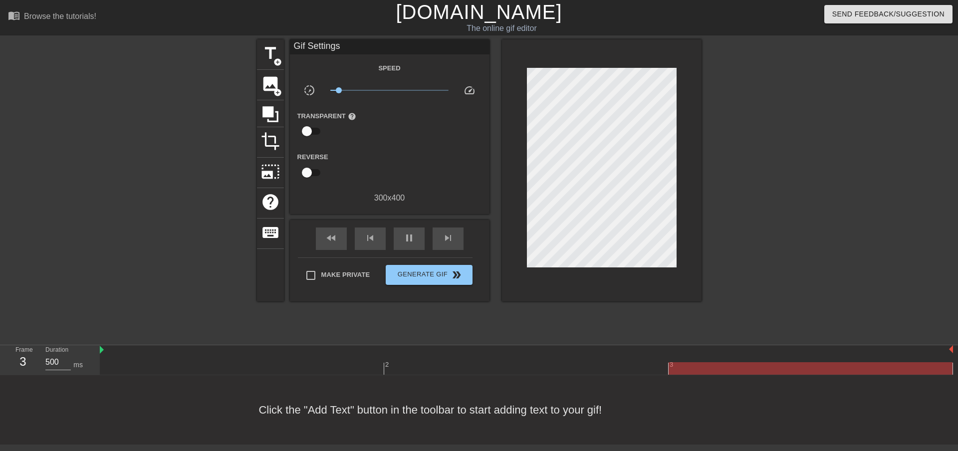
click at [754, 373] on div at bounding box center [810, 368] width 284 height 12
click at [740, 365] on div at bounding box center [526, 368] width 853 height 12
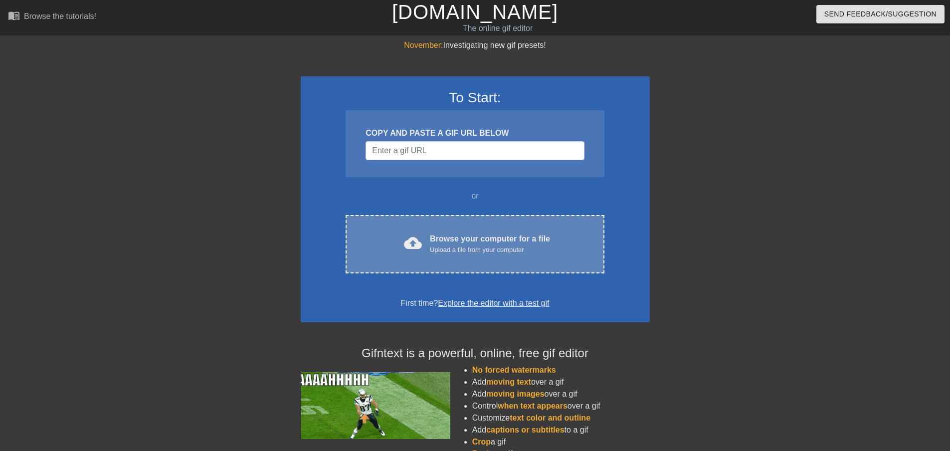
click at [445, 256] on div "cloud_upload Browse your computer for a file Upload a file from your computer C…" at bounding box center [475, 244] width 258 height 58
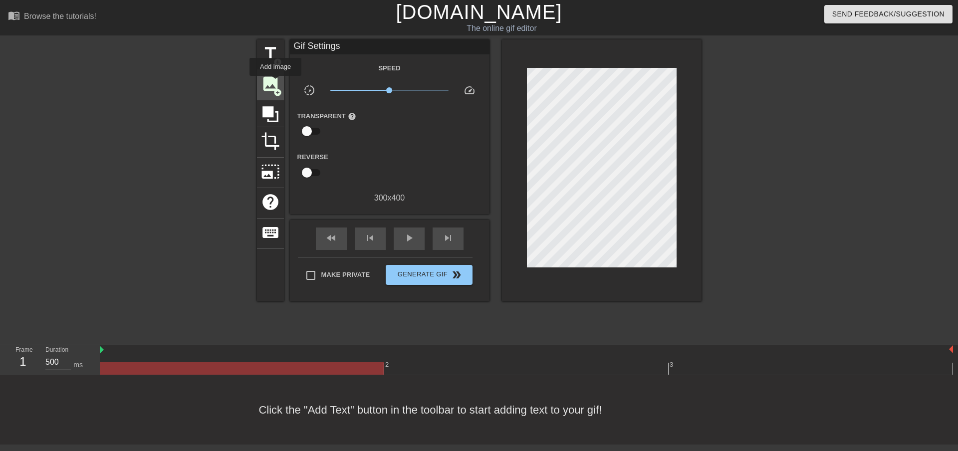
click at [275, 83] on span "image" at bounding box center [270, 83] width 19 height 19
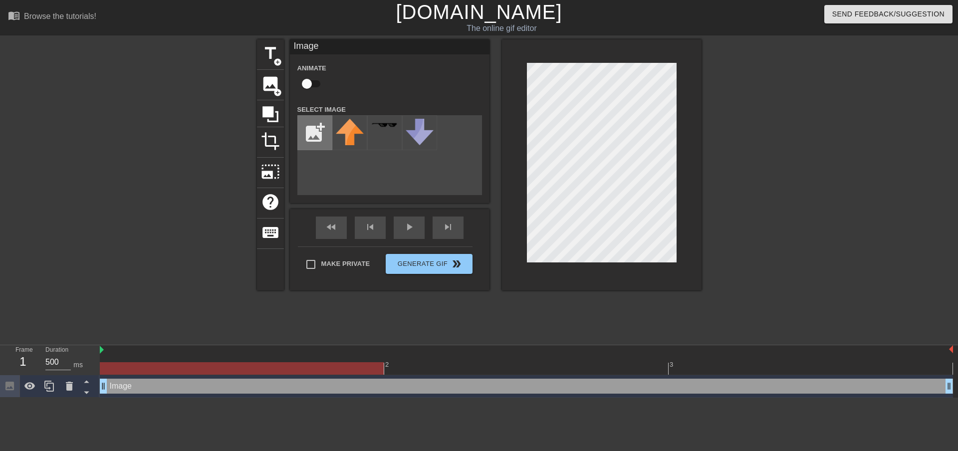
click at [328, 137] on input "file" at bounding box center [315, 133] width 34 height 34
type input "C:\fakepath\giphy.gif"
click at [358, 127] on img at bounding box center [350, 126] width 28 height 14
click at [524, 240] on div at bounding box center [602, 164] width 200 height 251
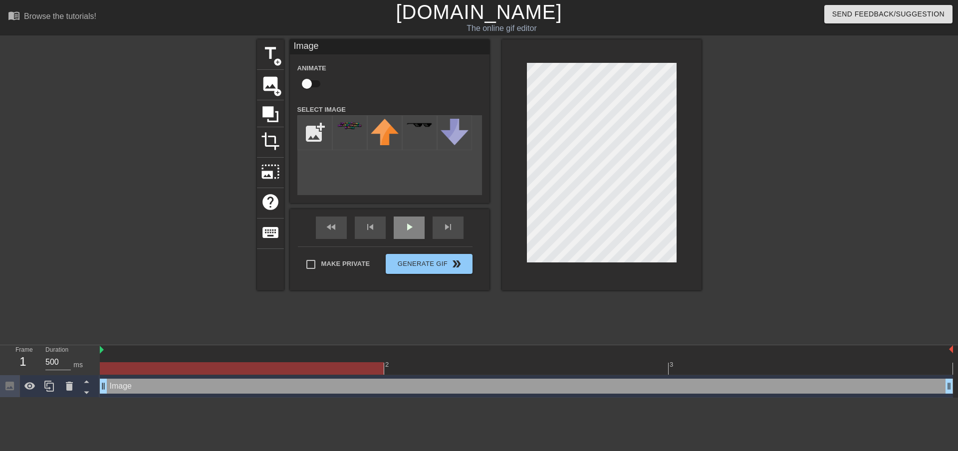
click at [407, 227] on div "play_arrow" at bounding box center [409, 227] width 31 height 22
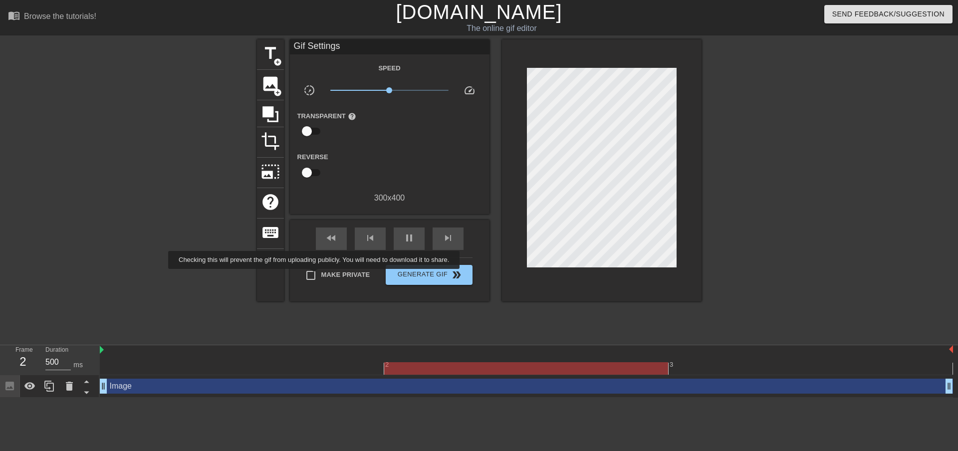
click at [316, 276] on input "Make Private" at bounding box center [310, 275] width 21 height 21
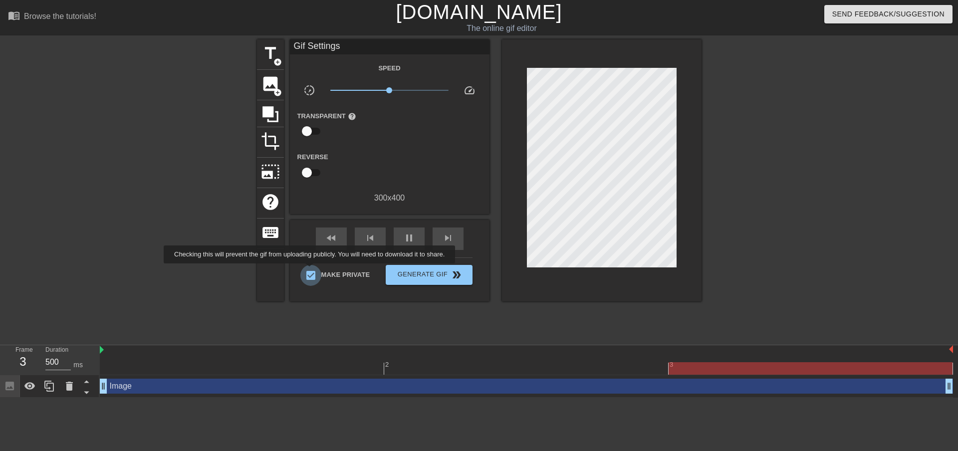
click at [311, 270] on input "Make Private" at bounding box center [310, 275] width 21 height 21
checkbox input "false"
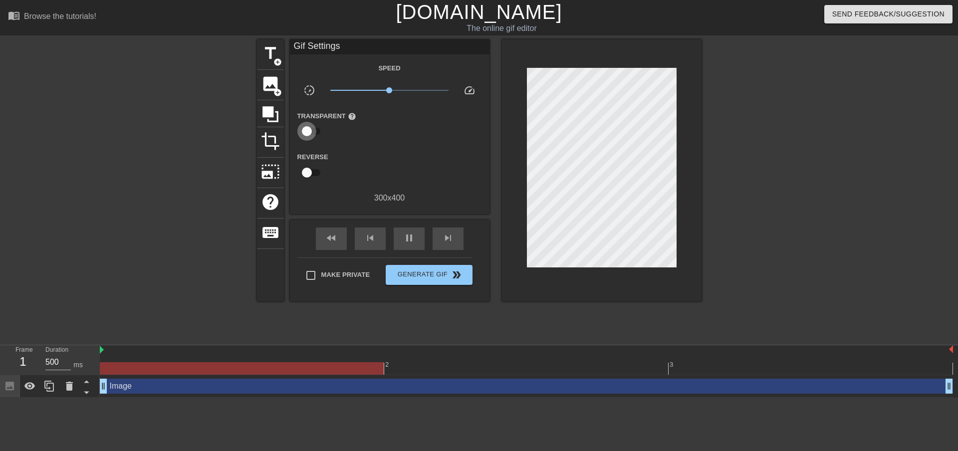
click at [306, 134] on input "checkbox" at bounding box center [306, 131] width 57 height 19
checkbox input "true"
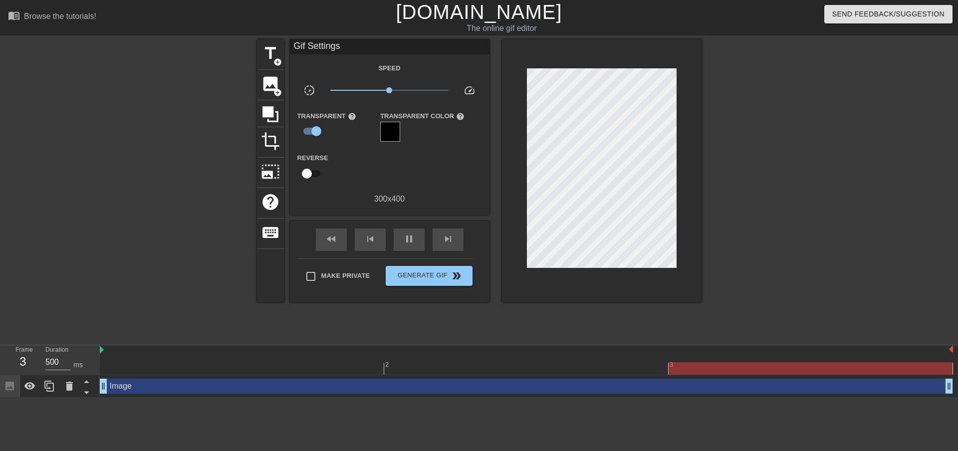
click at [309, 168] on input "checkbox" at bounding box center [306, 173] width 57 height 19
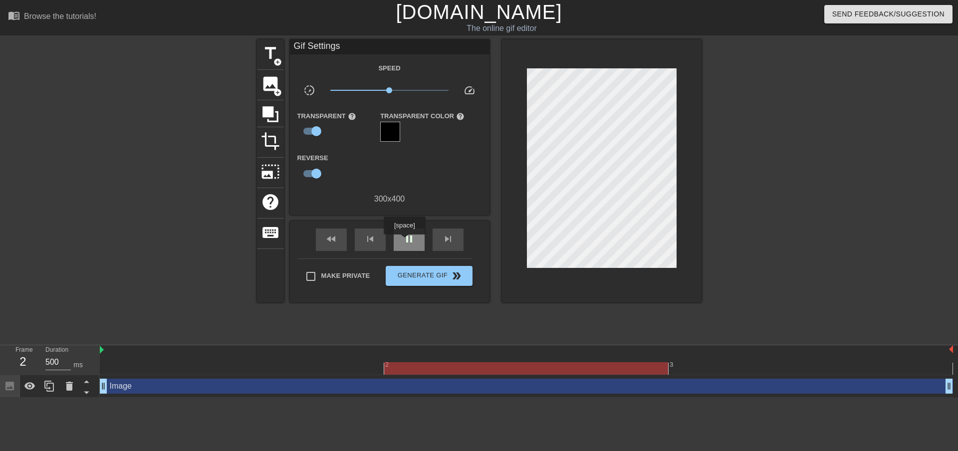
click at [404, 241] on span "pause" at bounding box center [409, 239] width 12 height 12
click at [404, 241] on span "play_arrow" at bounding box center [409, 239] width 12 height 12
click at [404, 241] on span "pause" at bounding box center [409, 239] width 12 height 12
click at [311, 168] on input "checkbox" at bounding box center [316, 173] width 57 height 19
checkbox input "false"
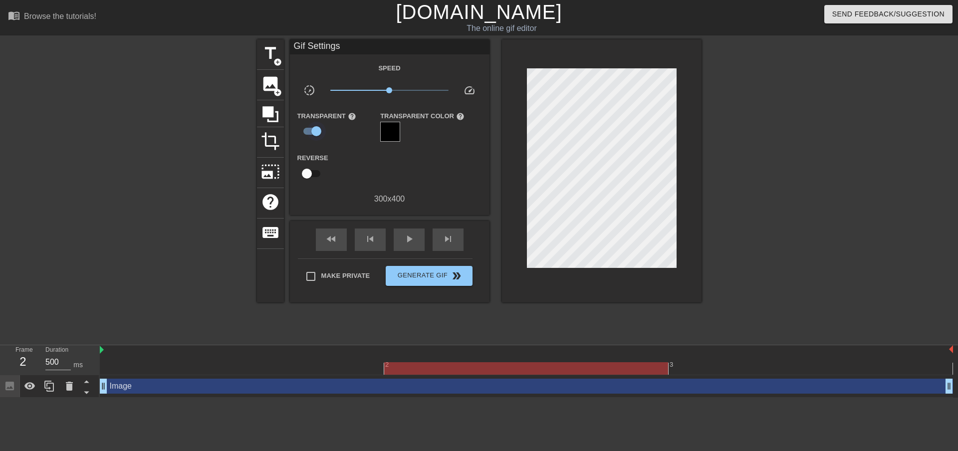
click at [309, 125] on input "checkbox" at bounding box center [316, 131] width 57 height 19
checkbox input "false"
click at [399, 236] on div "play_arrow" at bounding box center [409, 238] width 31 height 22
drag, startPoint x: 387, startPoint y: 89, endPoint x: 374, endPoint y: 88, distance: 13.0
click at [374, 88] on span "x0.550" at bounding box center [374, 90] width 6 height 6
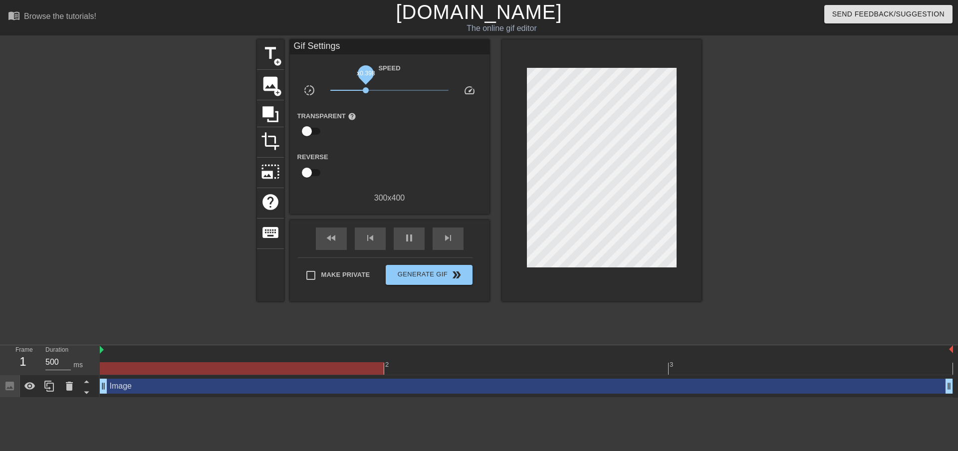
drag, startPoint x: 374, startPoint y: 88, endPoint x: 364, endPoint y: 89, distance: 10.0
click at [364, 89] on span "x0.398" at bounding box center [366, 90] width 6 height 6
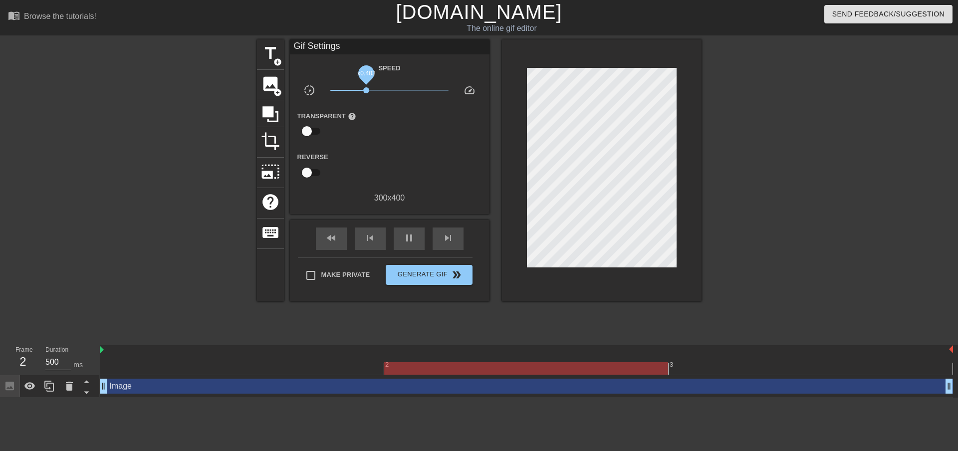
click at [366, 89] on span "x0.403" at bounding box center [366, 90] width 6 height 6
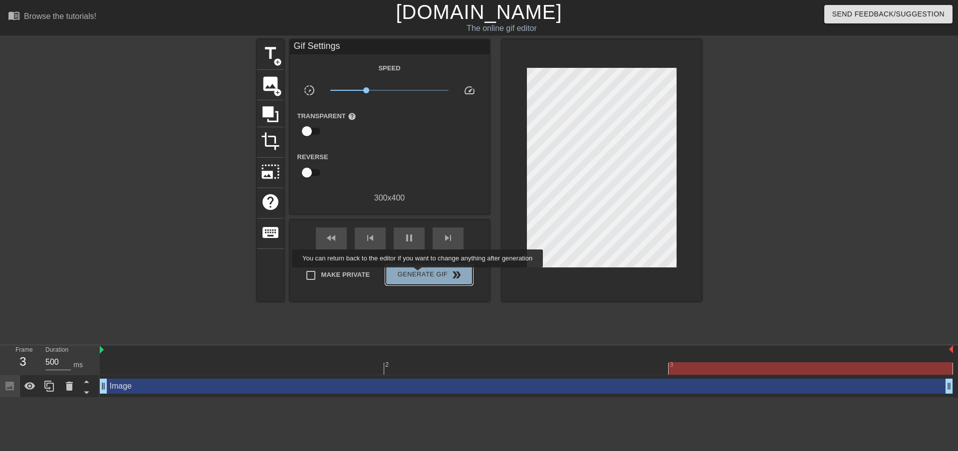
click at [418, 274] on span "Generate Gif double_arrow" at bounding box center [429, 275] width 78 height 12
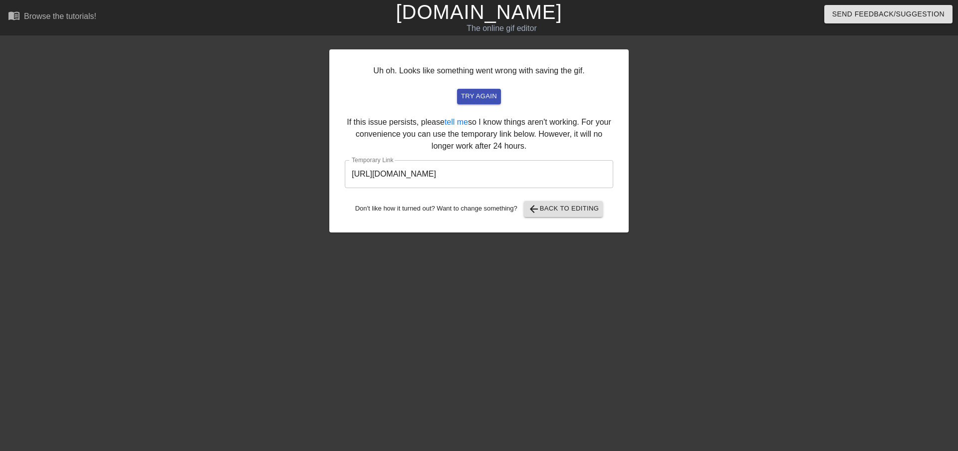
click at [517, 181] on input "https://www.gifntext.com/temp_generations/O8vw4DgM.gif" at bounding box center [479, 174] width 268 height 28
drag, startPoint x: 564, startPoint y: 174, endPoint x: 327, endPoint y: 174, distance: 236.4
click at [327, 174] on div "Uh oh. Looks like something went wrong with saving the gif. try again If this i…" at bounding box center [479, 188] width 958 height 299
